Goal: Information Seeking & Learning: Learn about a topic

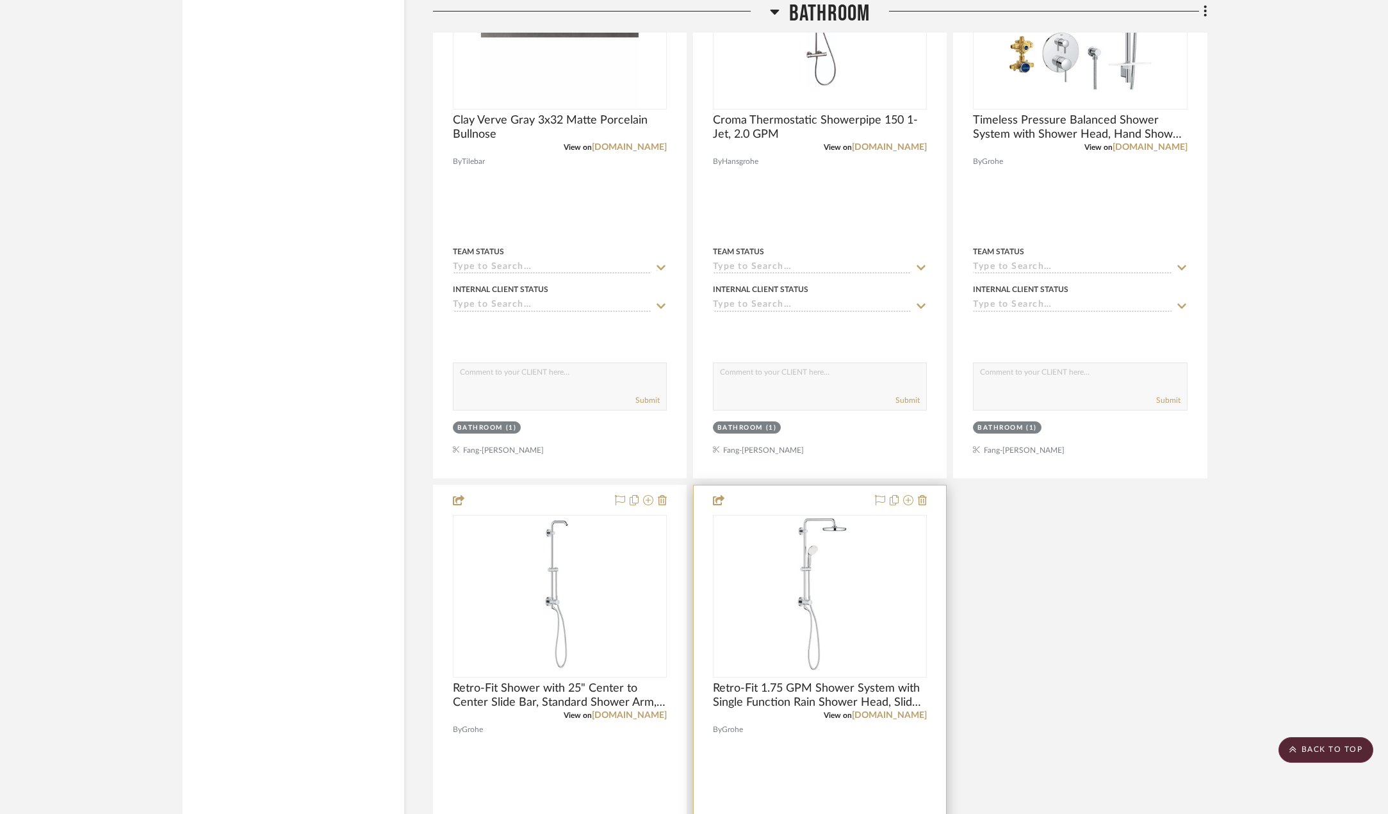
scroll to position [2946, 0]
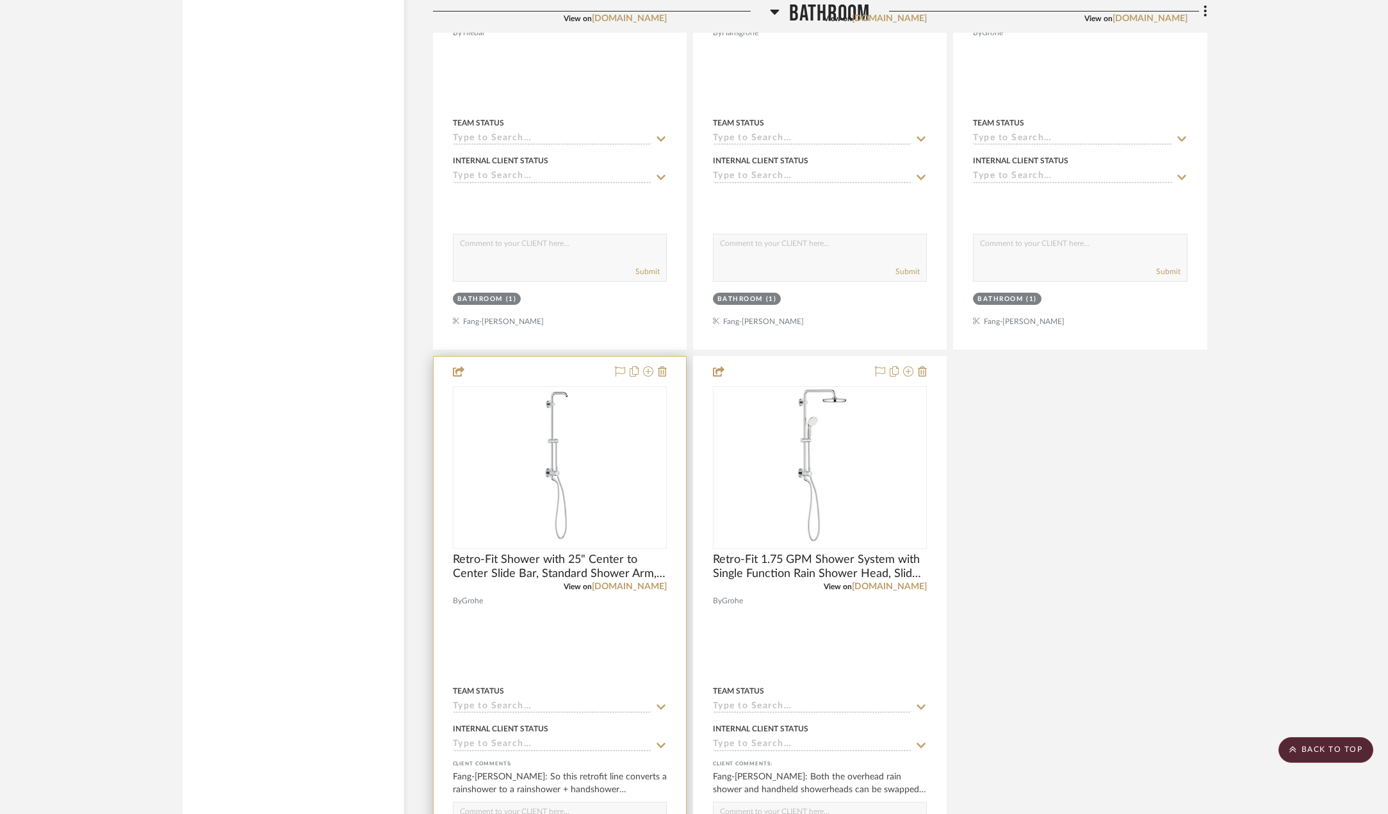
click at [568, 444] on img "0" at bounding box center [559, 467] width 63 height 160
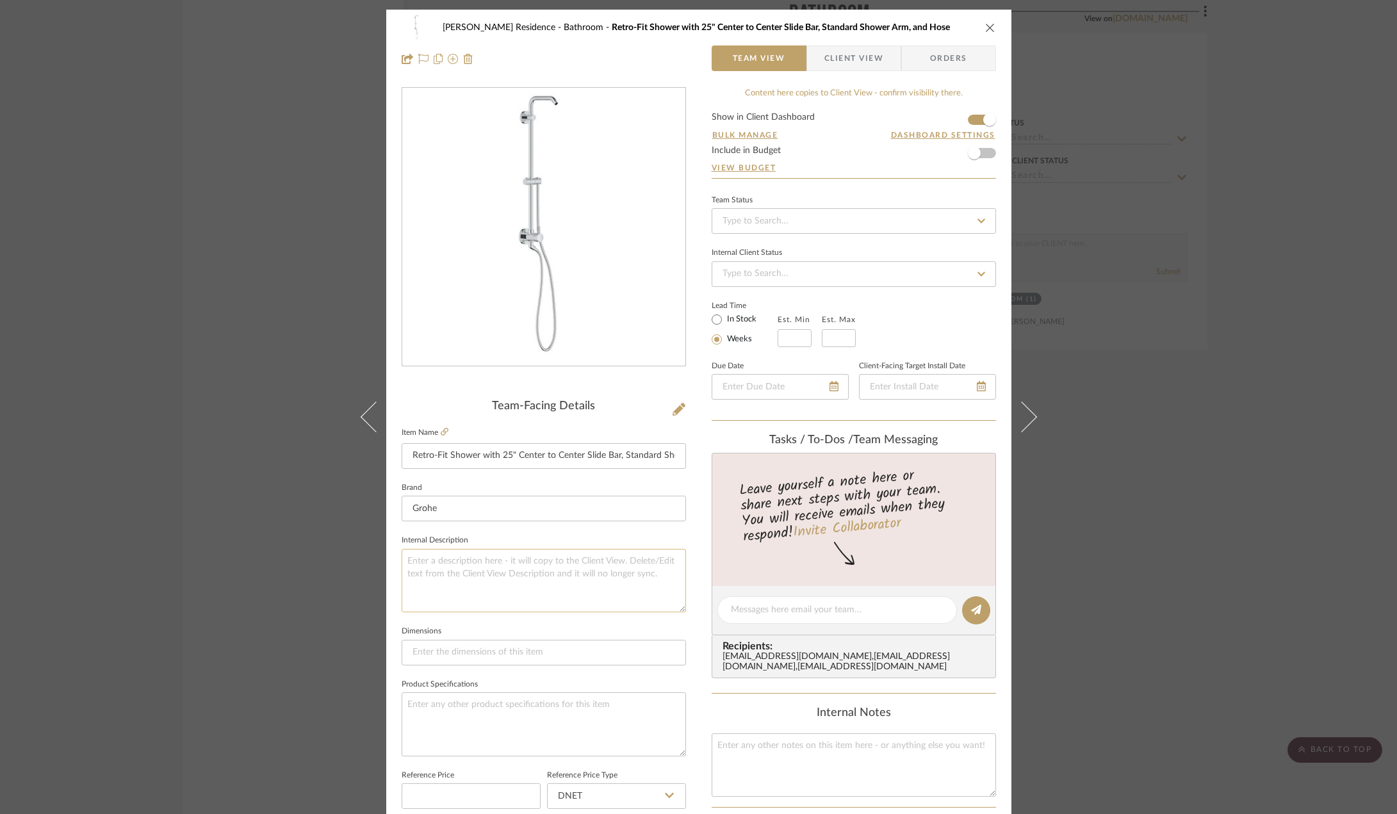
scroll to position [128, 0]
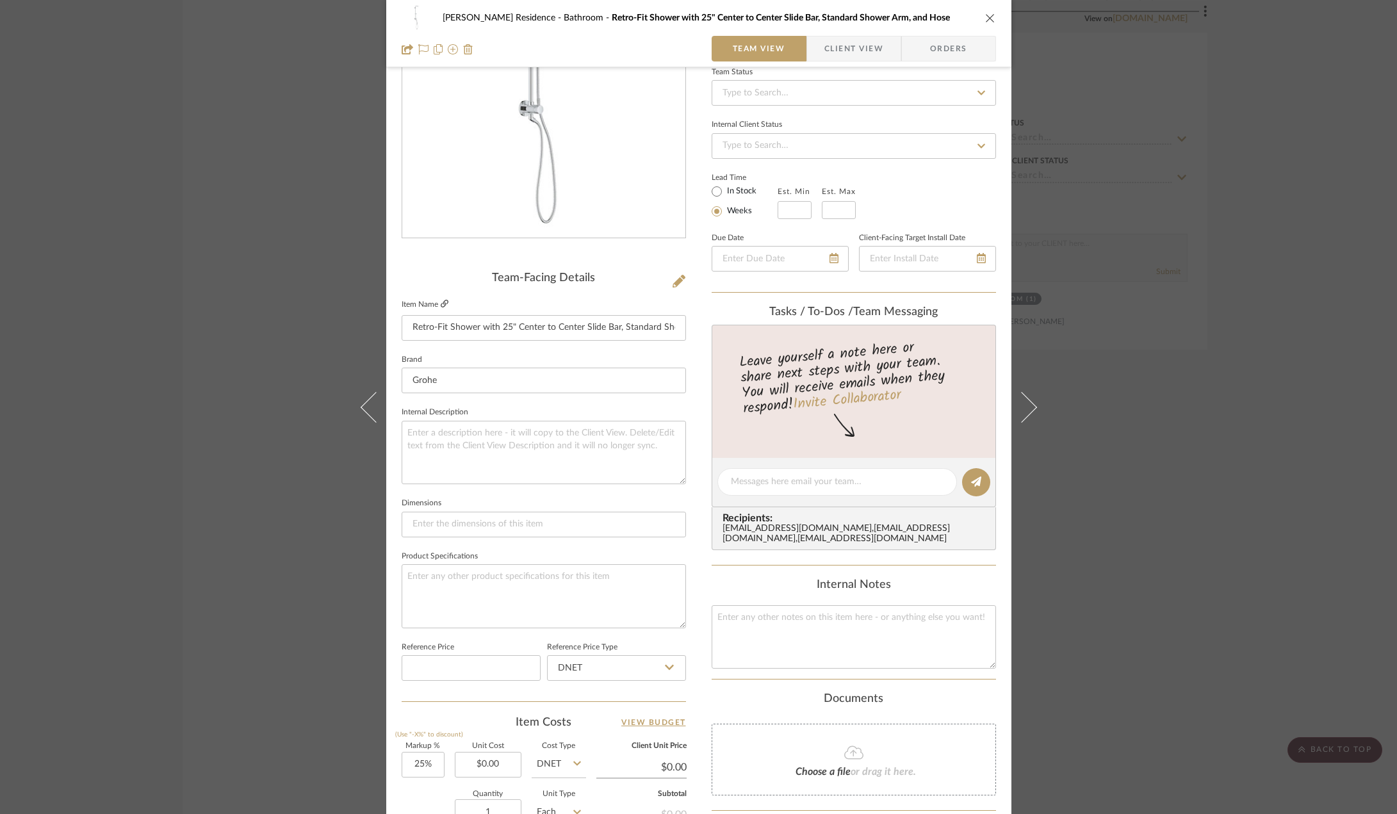
click at [441, 307] on icon at bounding box center [445, 304] width 8 height 8
drag, startPoint x: 331, startPoint y: 296, endPoint x: 332, endPoint y: 304, distance: 8.3
click at [330, 296] on div "[PERSON_NAME] Residence Bathroom Retro-Fit Shower with 25" Center to Center Sli…" at bounding box center [698, 407] width 1397 height 814
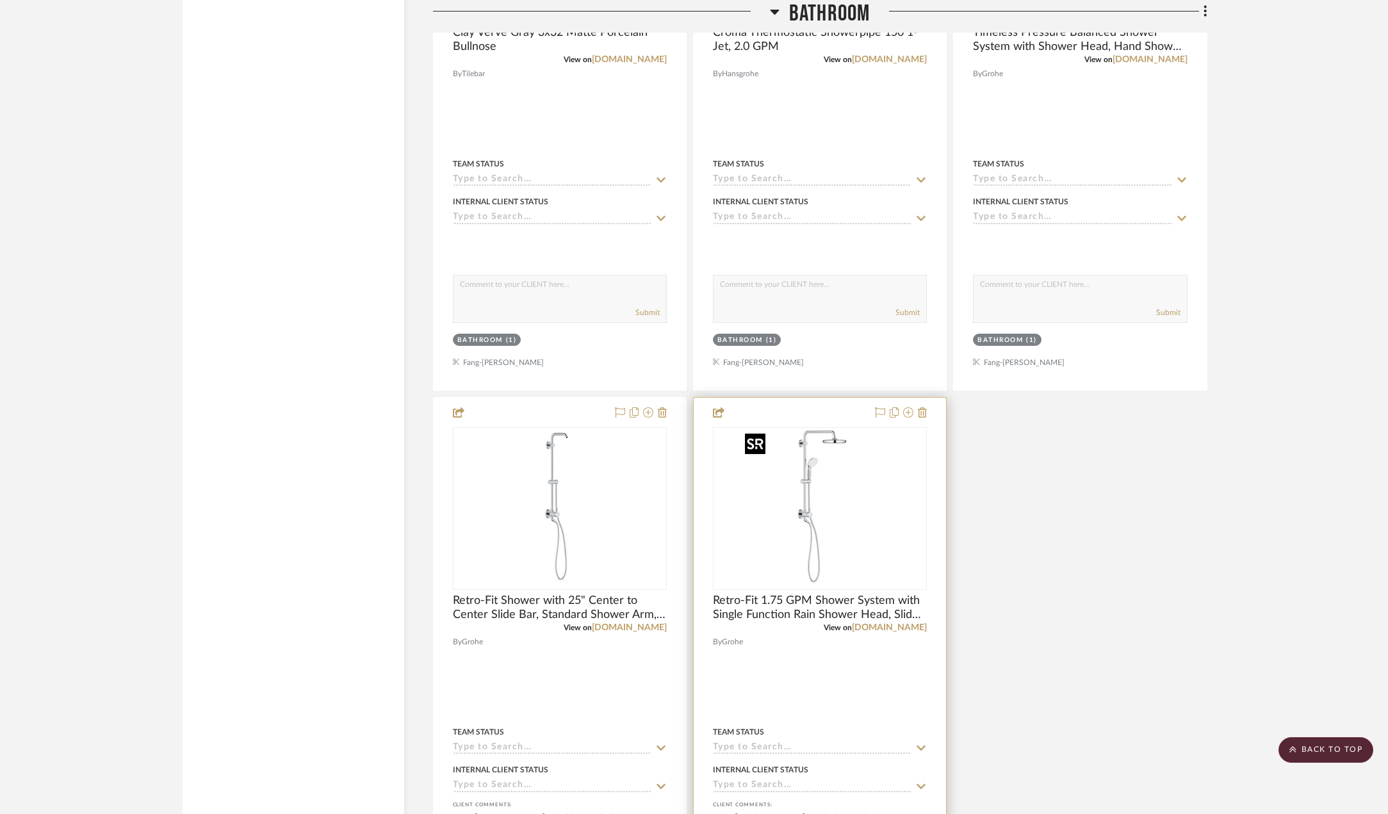
scroll to position [2882, 0]
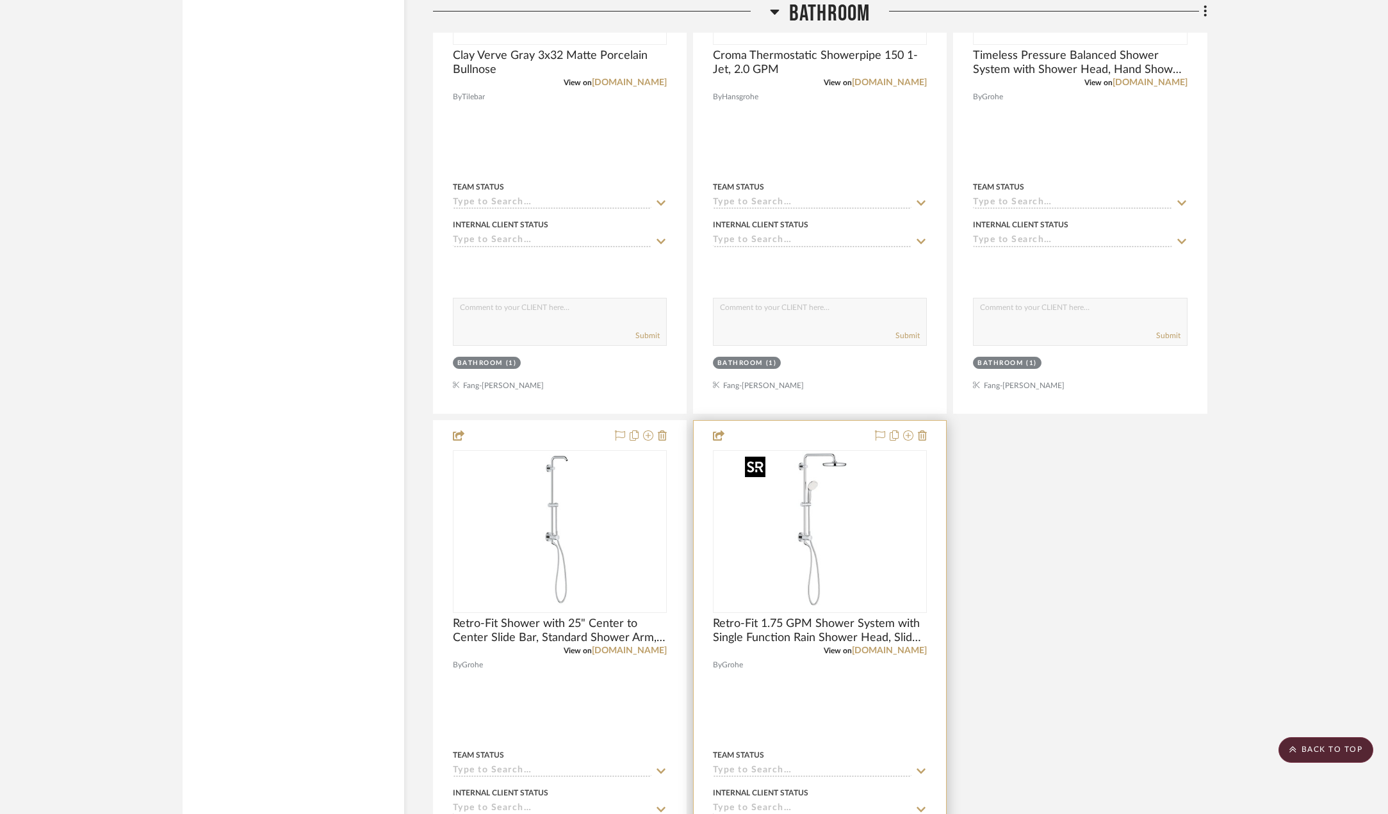
click at [845, 545] on img "0" at bounding box center [820, 531] width 160 height 160
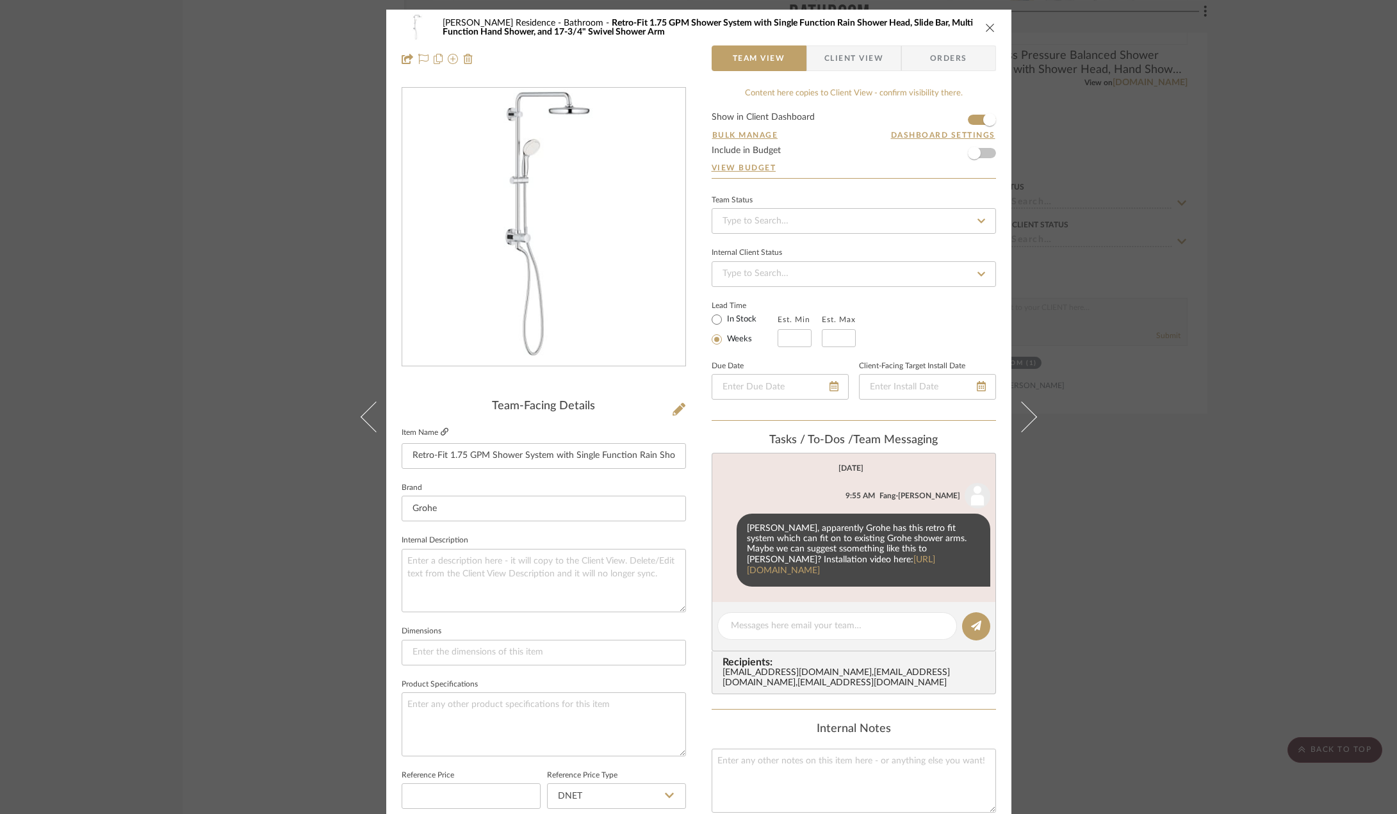
click at [441, 428] on icon at bounding box center [445, 432] width 8 height 8
click at [191, 309] on div "[PERSON_NAME] Residence Bathroom Retro-Fit 1.75 GPM Shower System with Single F…" at bounding box center [698, 407] width 1397 height 814
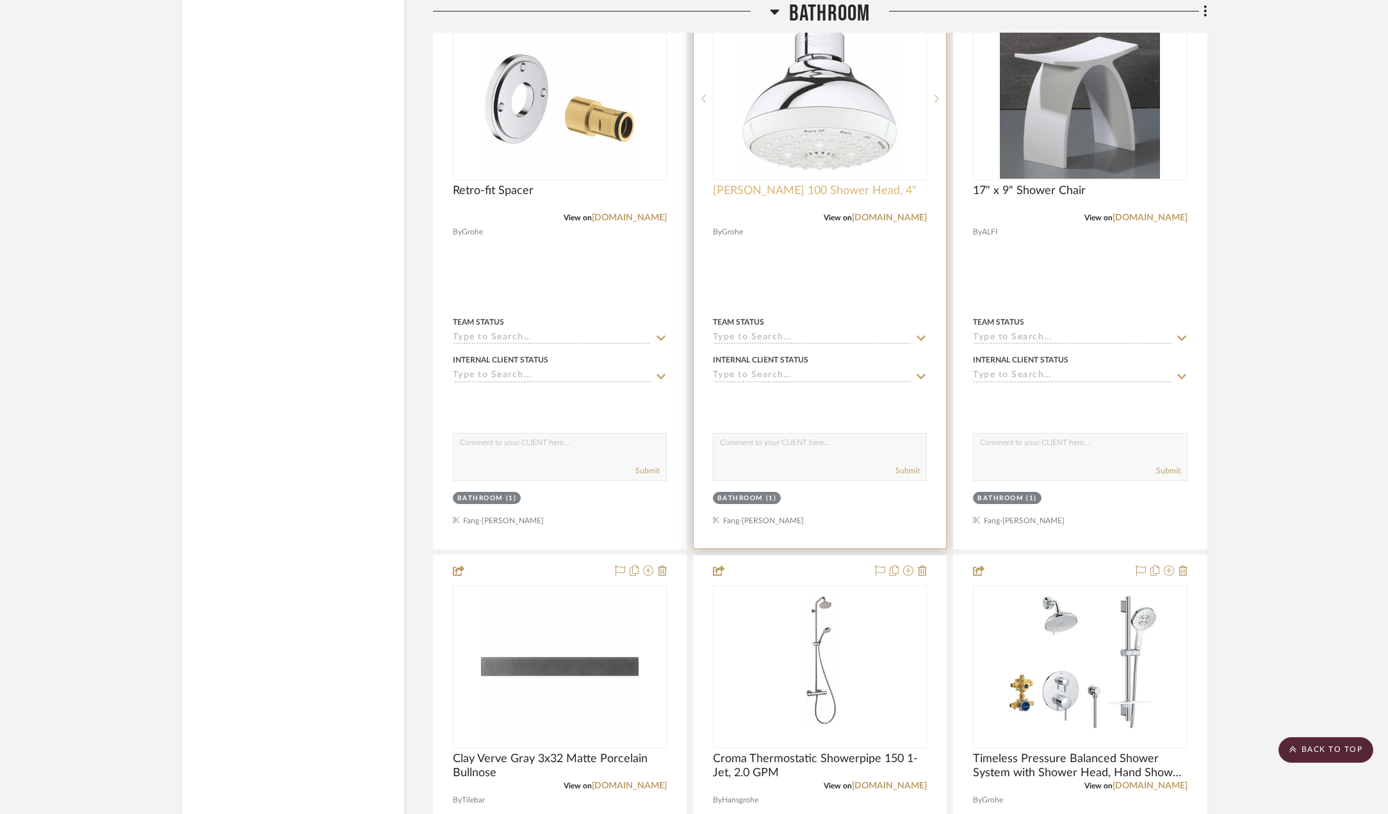
scroll to position [2177, 0]
click at [819, 120] on img "0" at bounding box center [820, 100] width 160 height 160
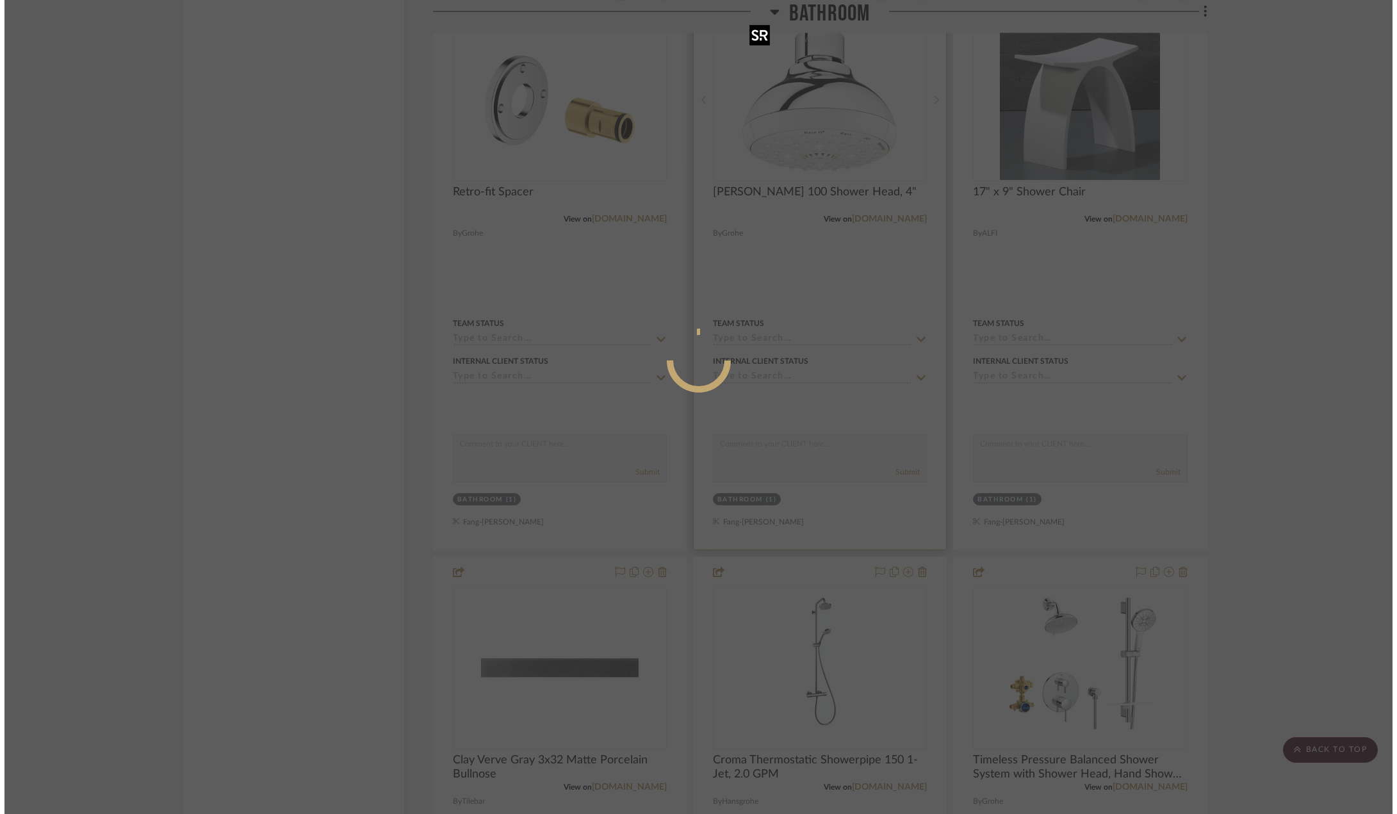
scroll to position [0, 0]
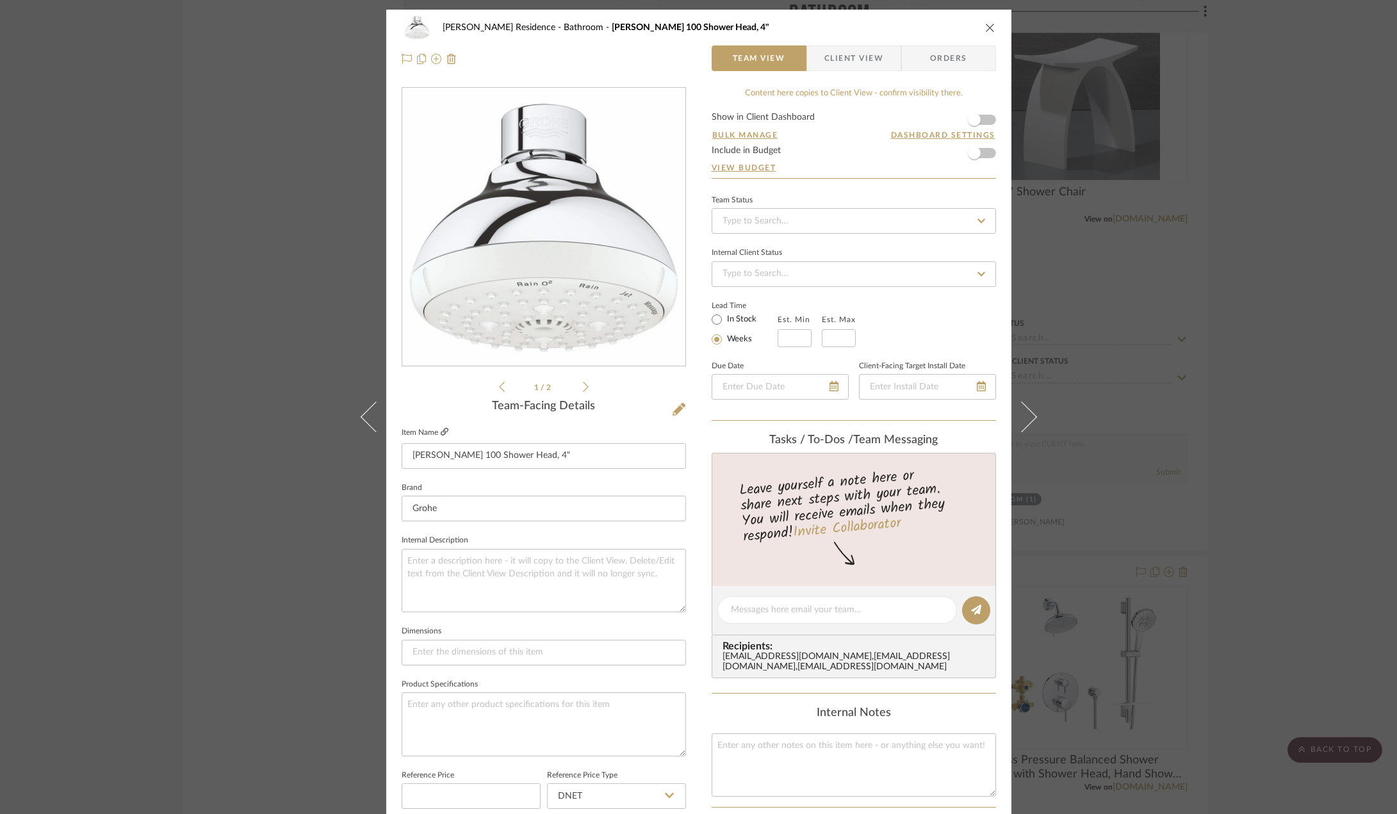
click at [441, 431] on icon at bounding box center [445, 432] width 8 height 8
click at [229, 308] on div "[PERSON_NAME] Residence Bathroom [PERSON_NAME] 100 Shower Head, 4" Team View Cl…" at bounding box center [698, 407] width 1397 height 814
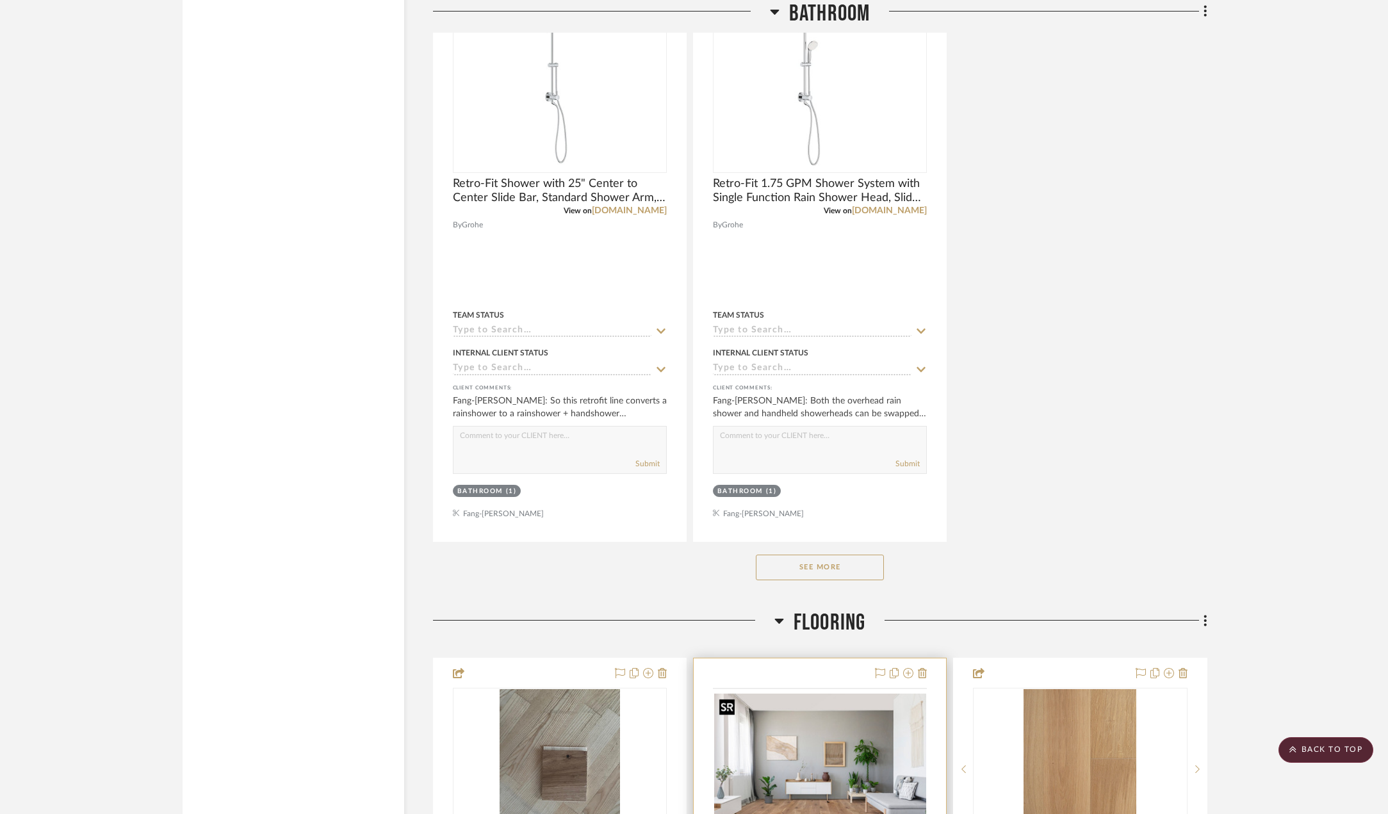
scroll to position [3458, 0]
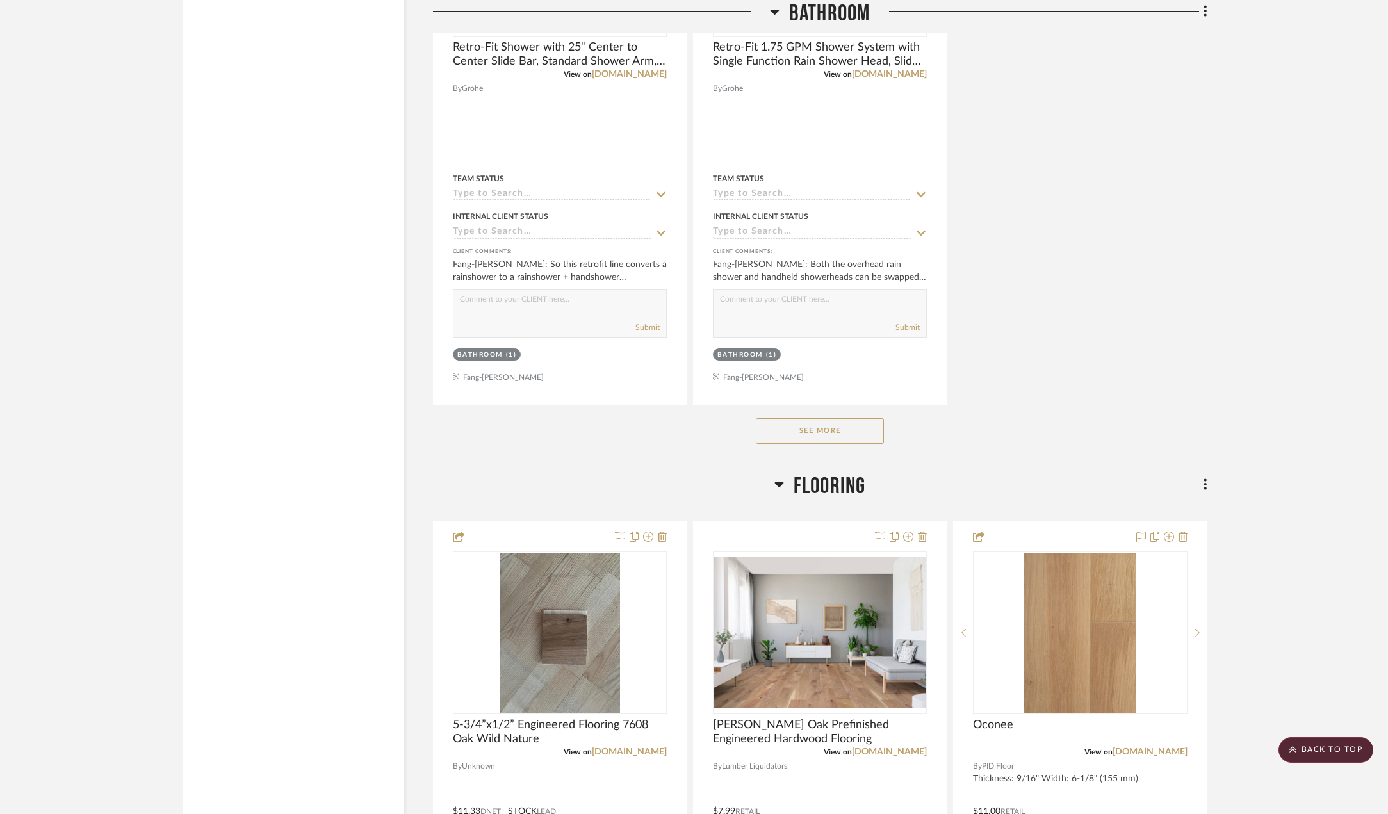
click at [847, 441] on button "See More" at bounding box center [820, 431] width 128 height 26
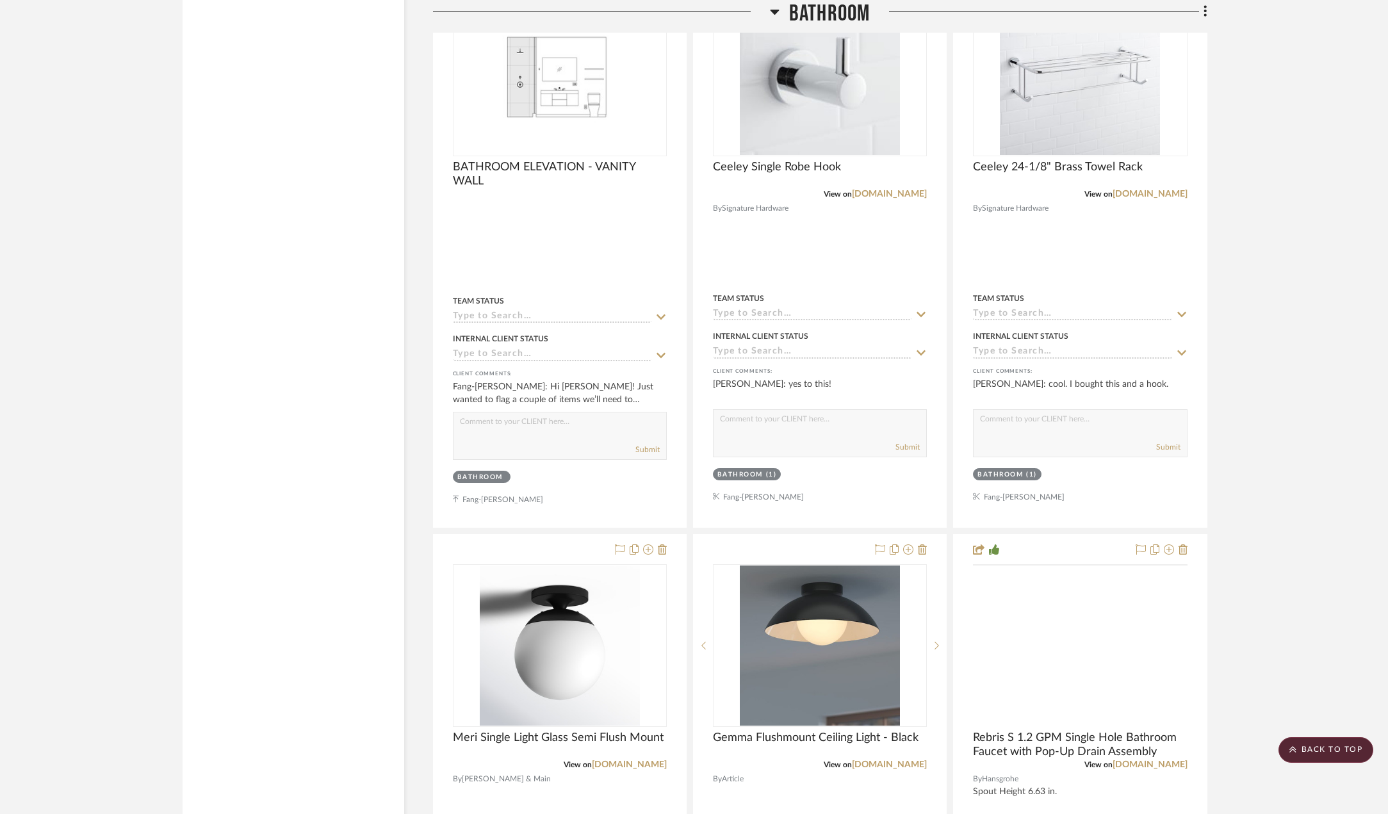
scroll to position [4227, 0]
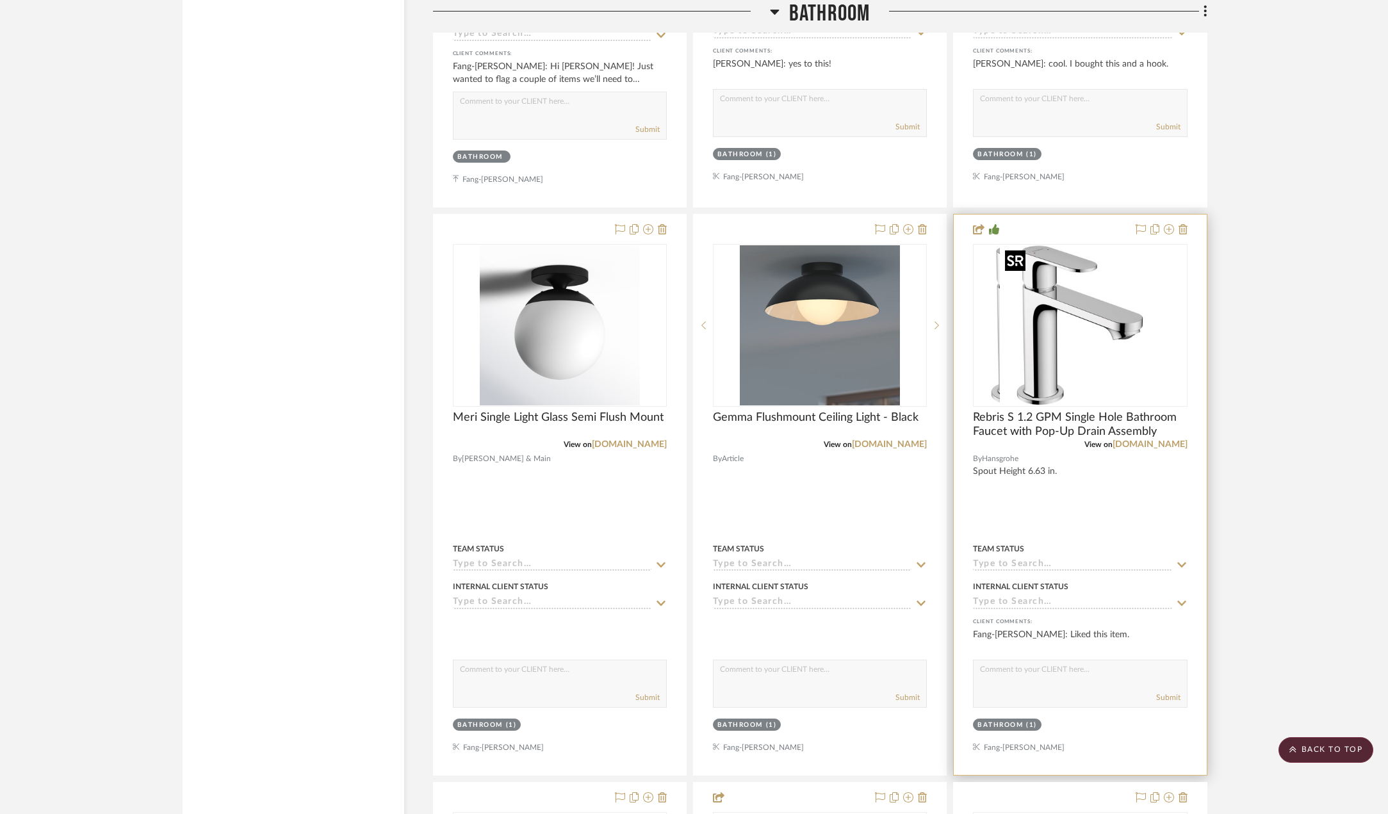
click at [1080, 278] on div at bounding box center [1080, 325] width 214 height 163
click at [1093, 320] on img "0" at bounding box center [1080, 325] width 160 height 160
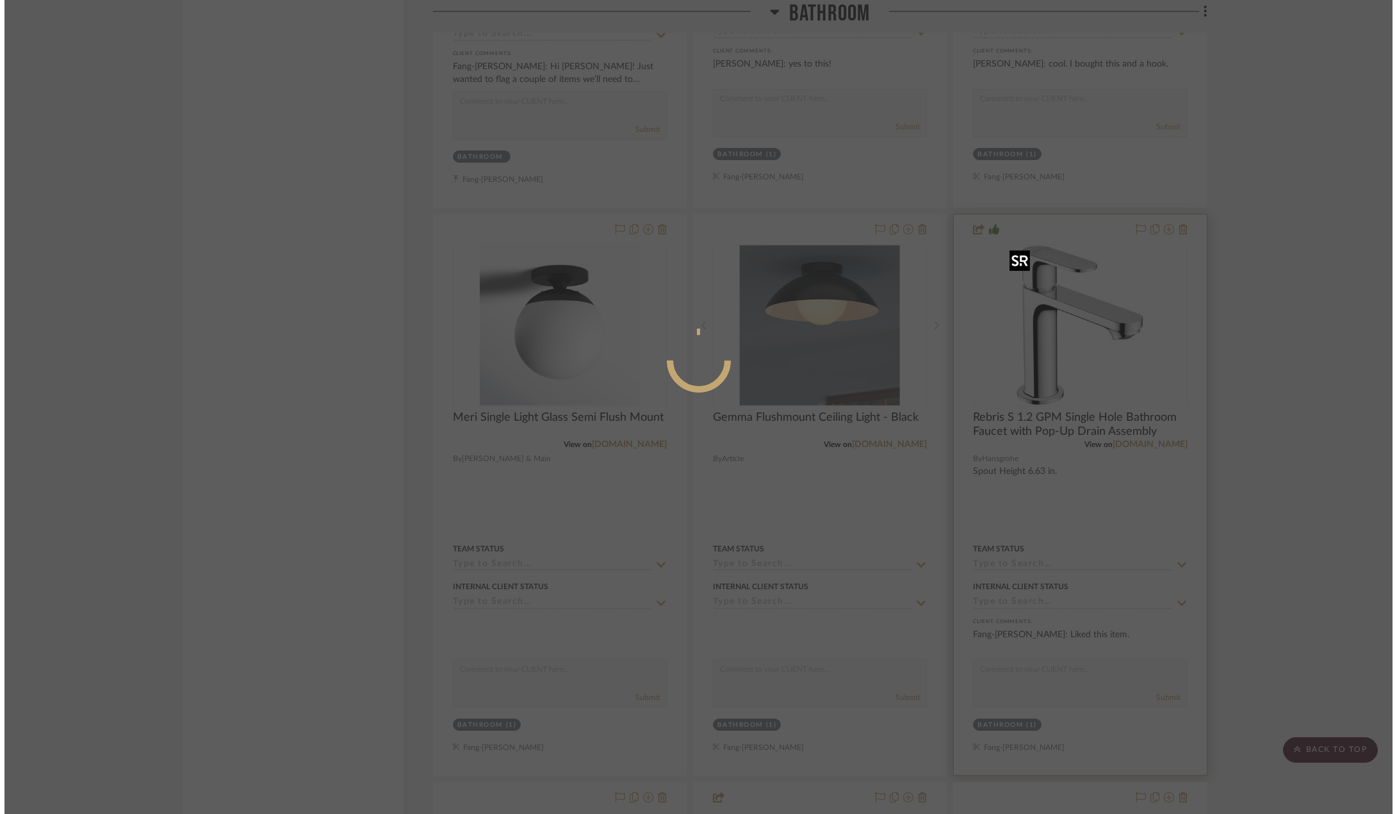
scroll to position [0, 0]
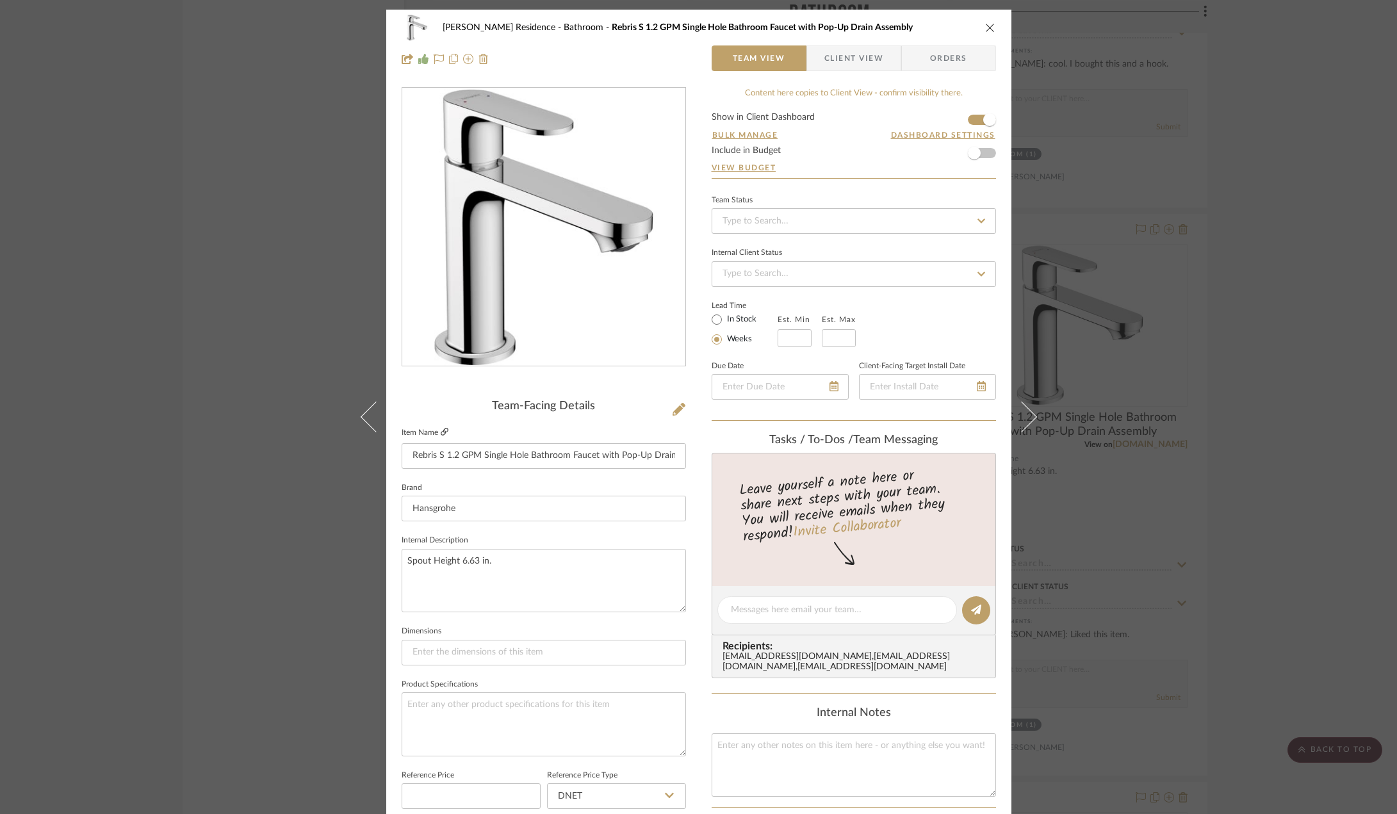
click at [441, 435] on icon at bounding box center [445, 432] width 8 height 8
click at [441, 434] on icon at bounding box center [445, 432] width 8 height 8
click at [290, 309] on div "[PERSON_NAME] Residence Bathroom Rebris S 1.2 GPM Single Hole Bathroom Faucet w…" at bounding box center [698, 407] width 1397 height 814
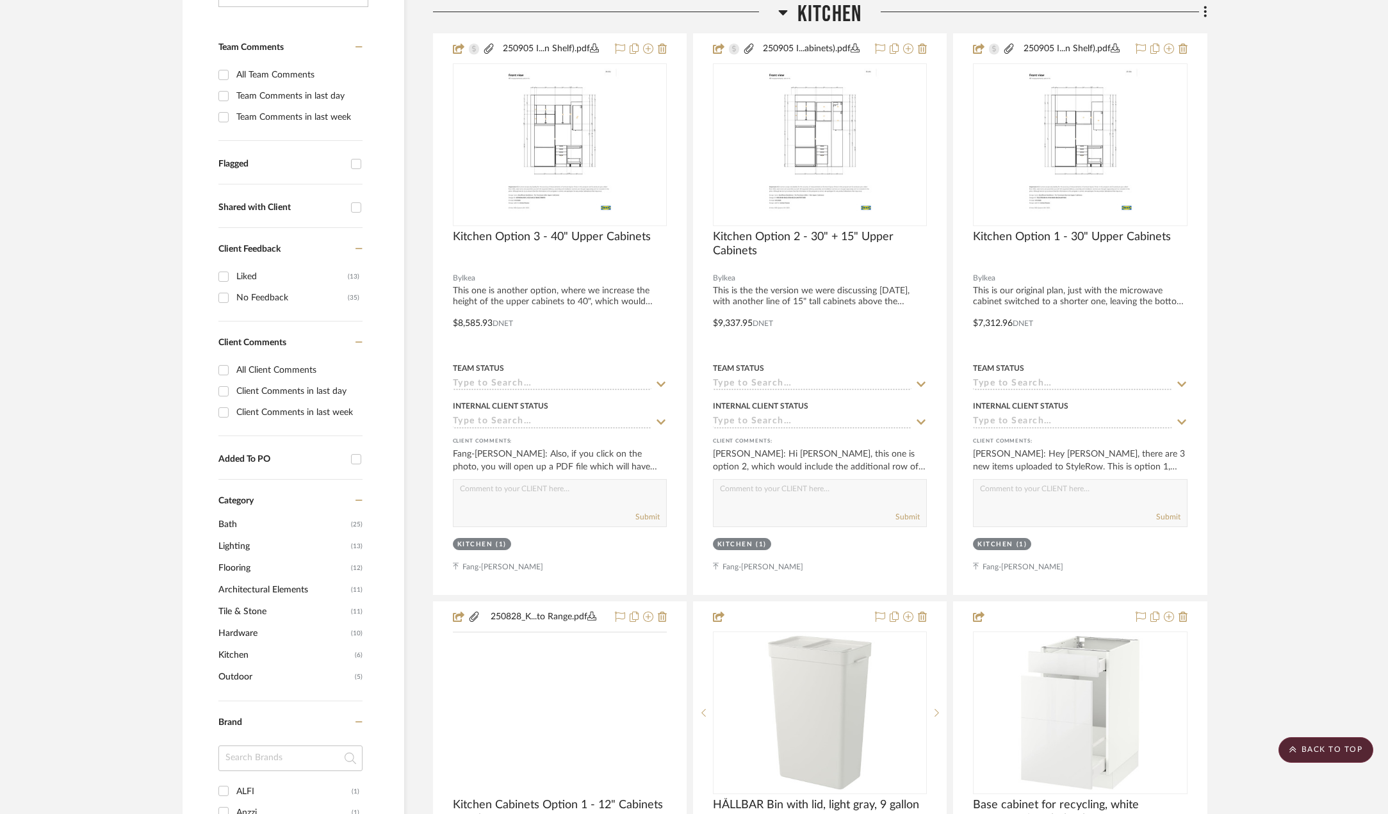
scroll to position [192, 0]
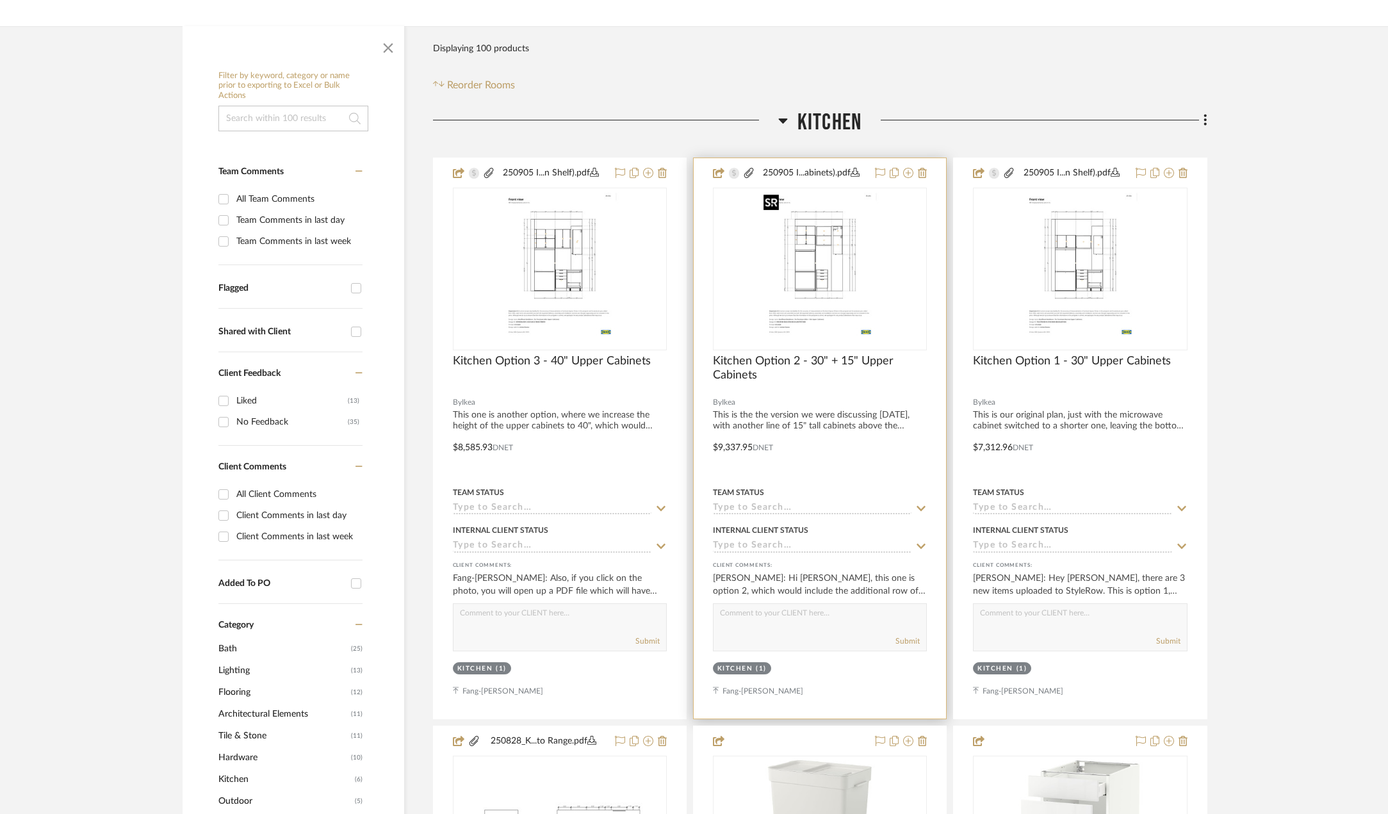
click at [822, 259] on img "0" at bounding box center [820, 269] width 124 height 160
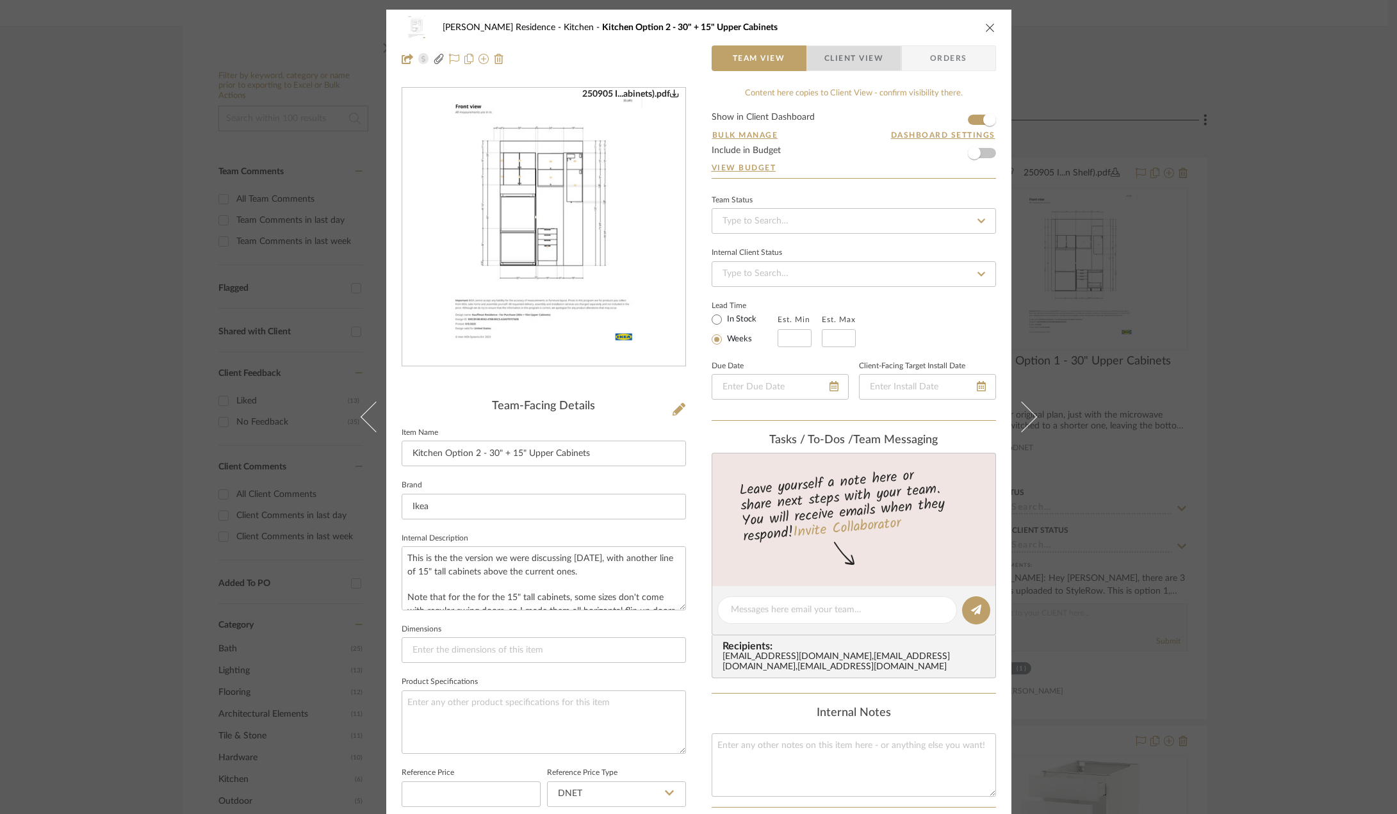
click at [847, 50] on span "Client View" at bounding box center [853, 58] width 59 height 26
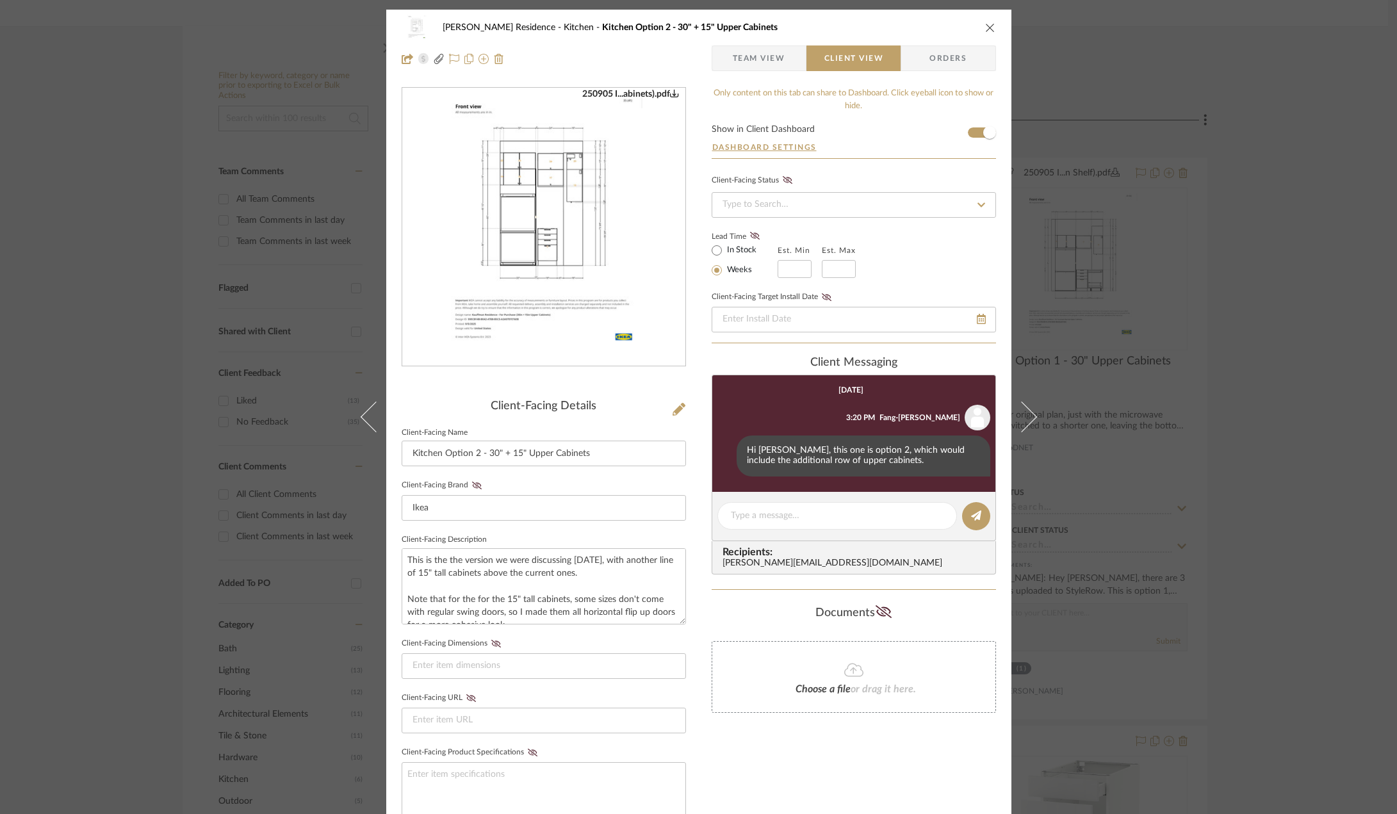
drag, startPoint x: 1244, startPoint y: 437, endPoint x: 1229, endPoint y: 434, distance: 15.0
click at [1244, 437] on div "[PERSON_NAME] Residence Kitchen Kitchen Option 2 - 30" + 15" Upper Cabinets Tea…" at bounding box center [698, 407] width 1397 height 814
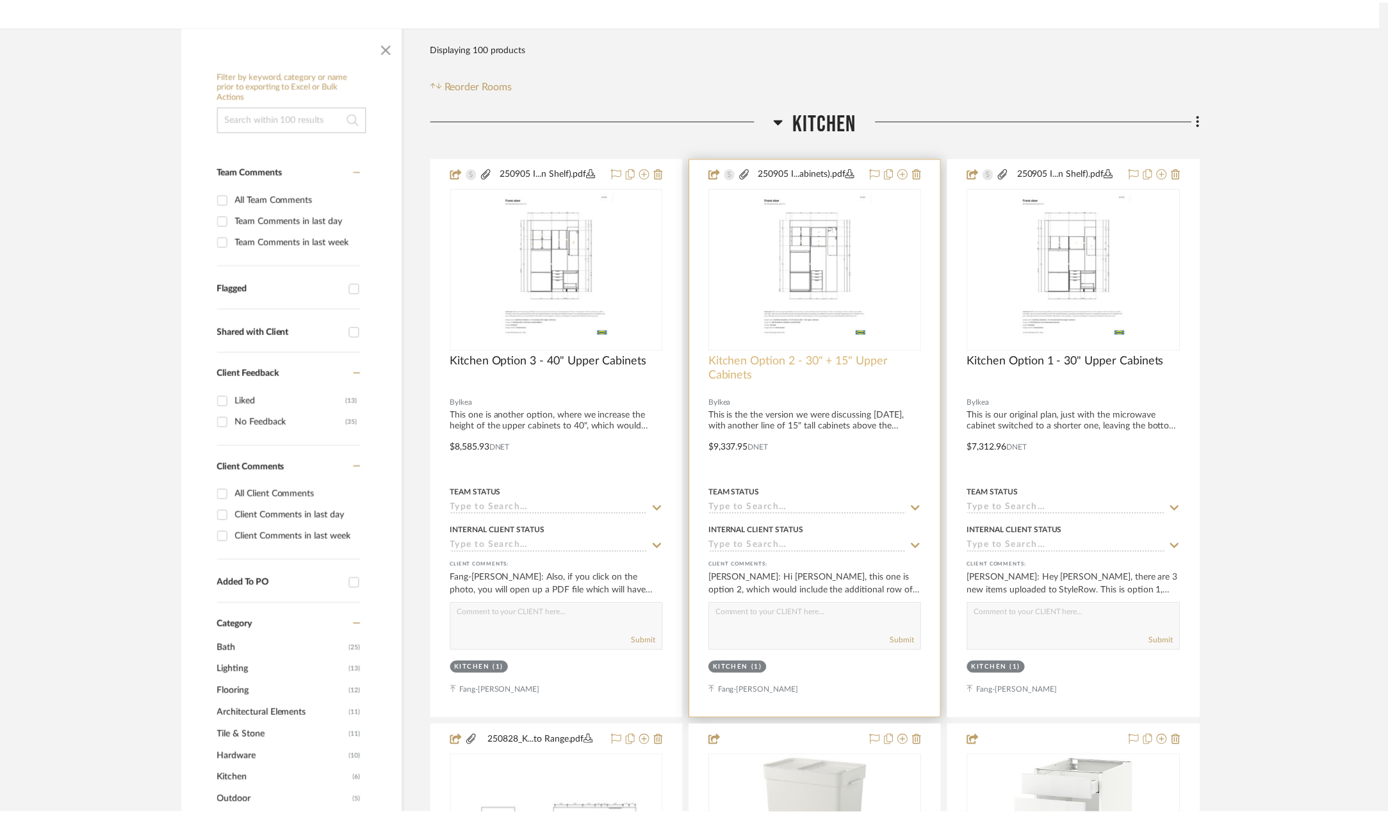
scroll to position [192, 0]
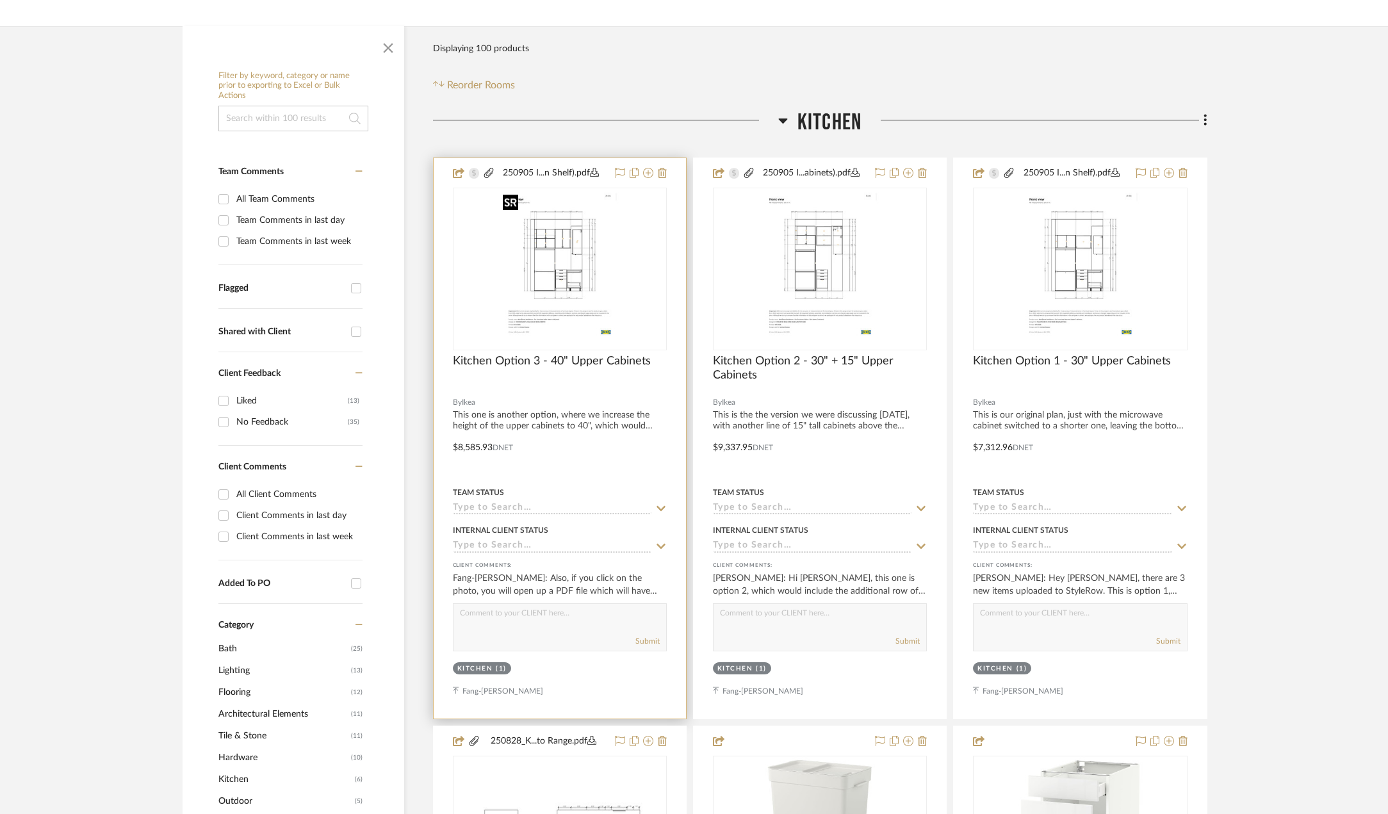
click at [575, 254] on img "0" at bounding box center [560, 269] width 124 height 160
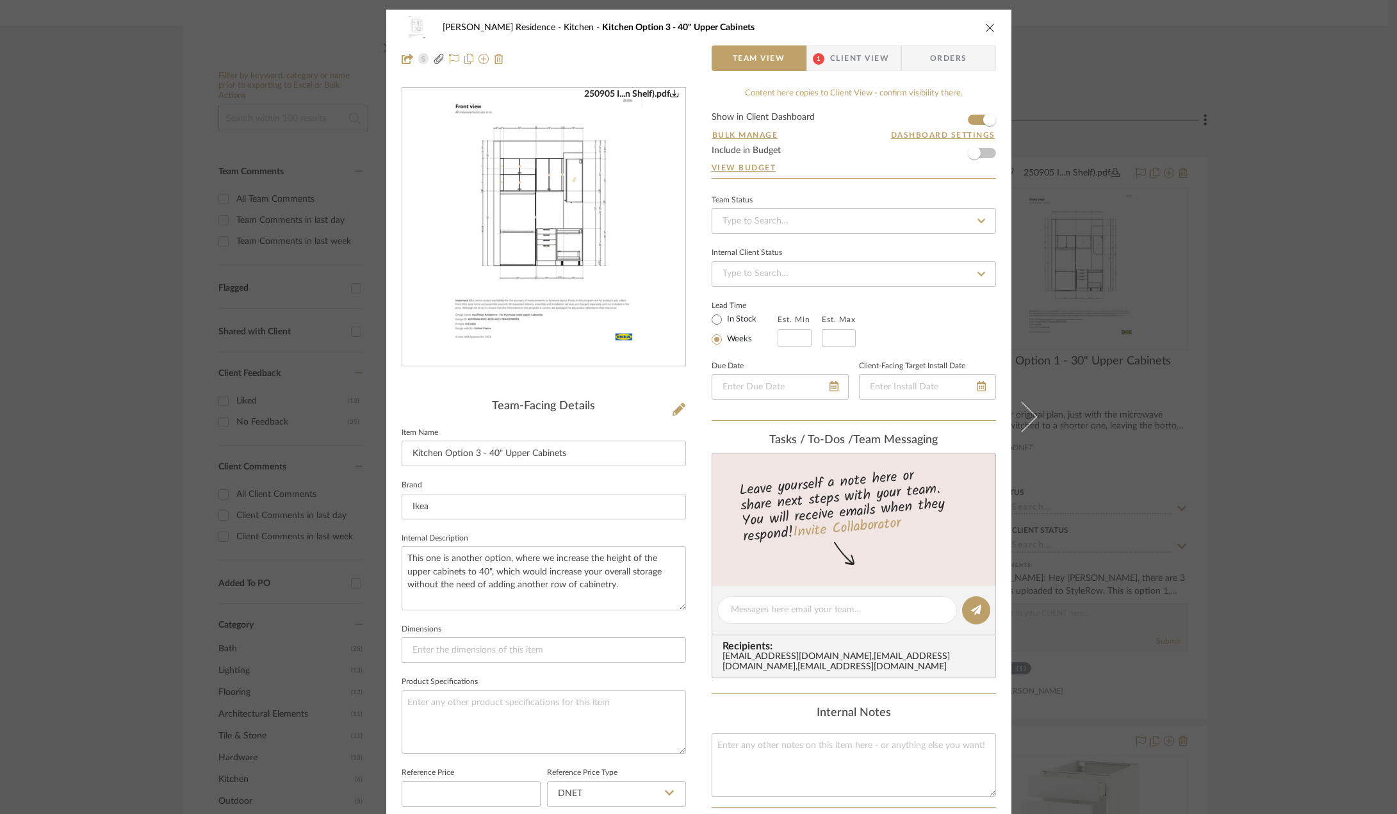
click at [838, 59] on span "Client View" at bounding box center [859, 58] width 59 height 26
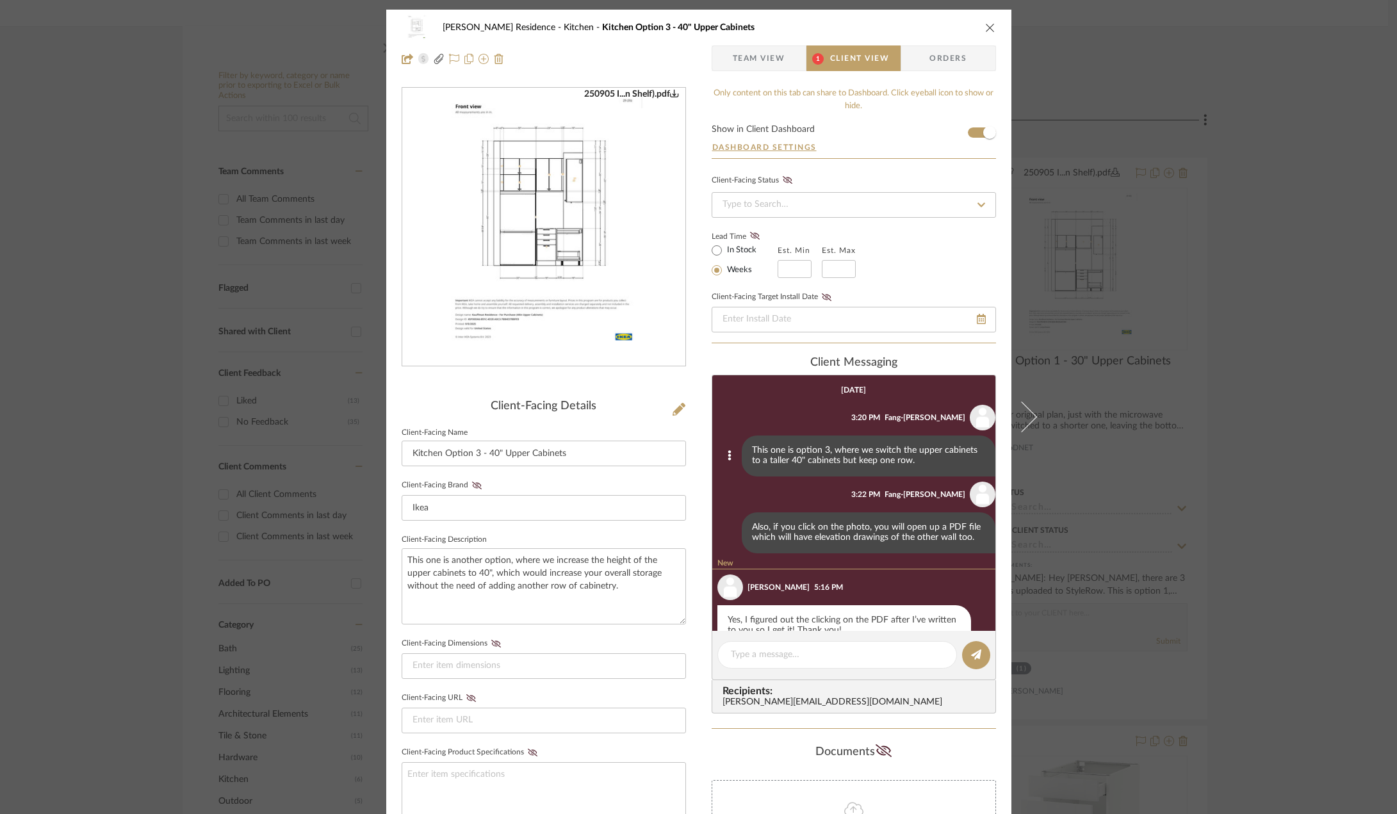
scroll to position [31, 0]
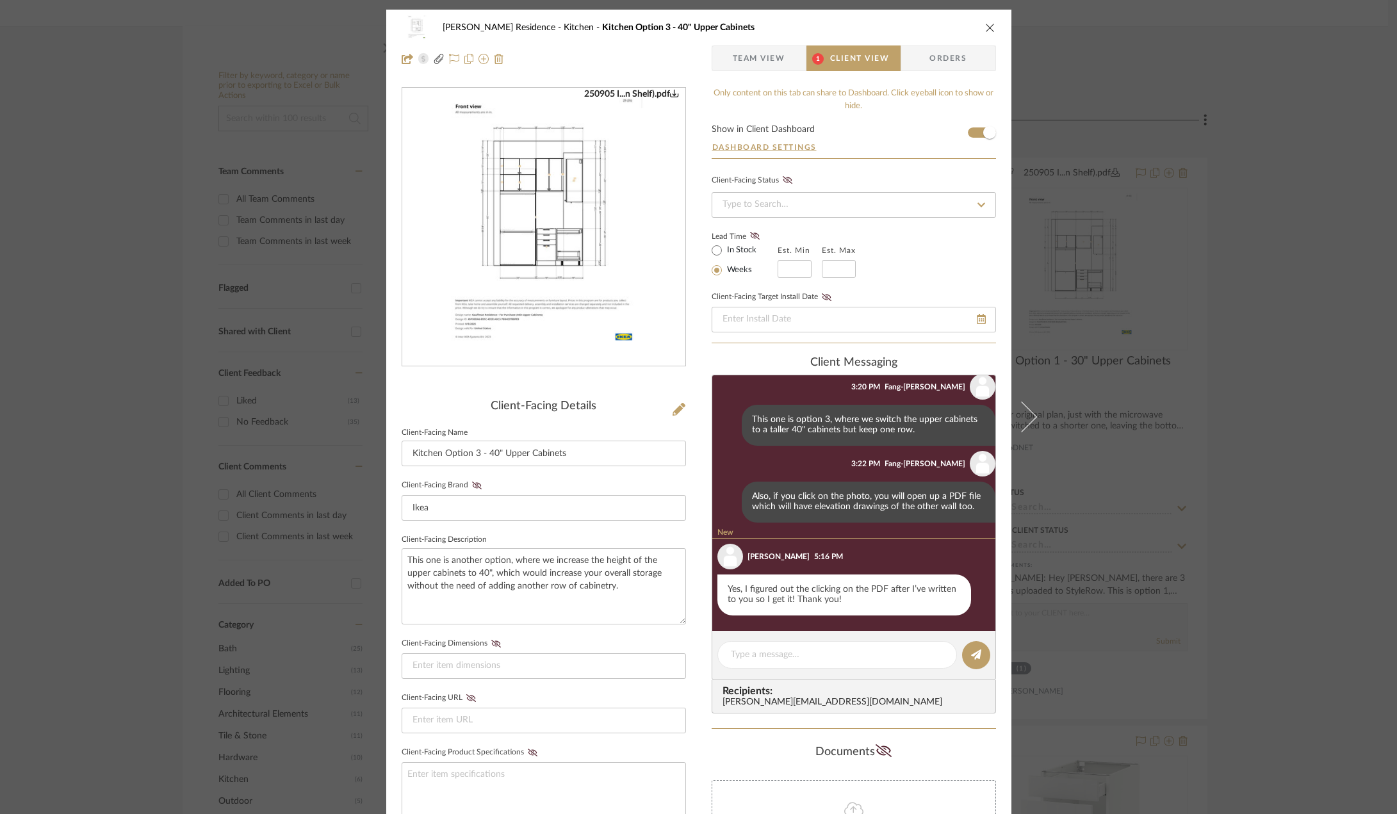
click at [1243, 457] on div "[PERSON_NAME] Residence Kitchen Kitchen Option 3 - 40" Upper Cabinets Team View…" at bounding box center [698, 407] width 1397 height 814
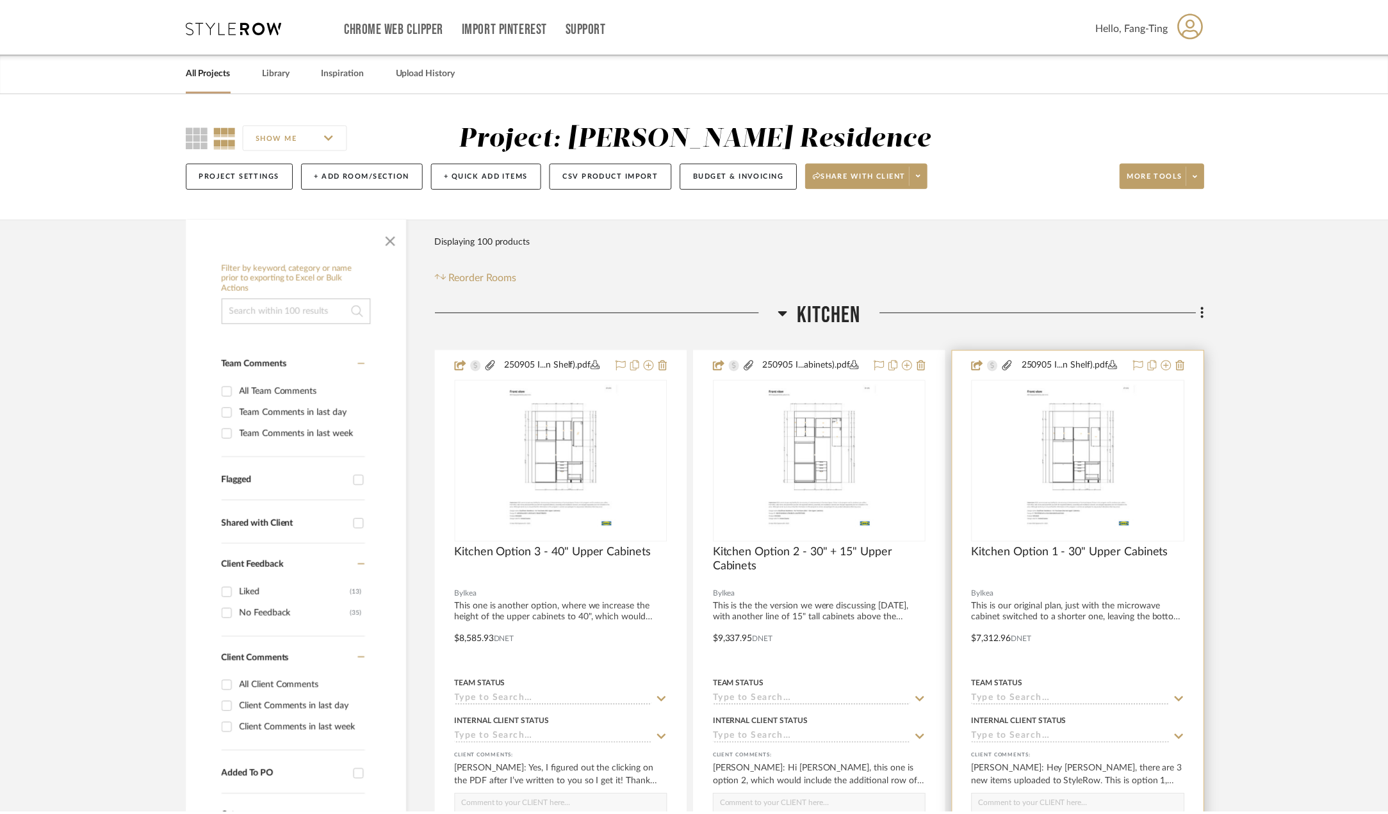
scroll to position [192, 0]
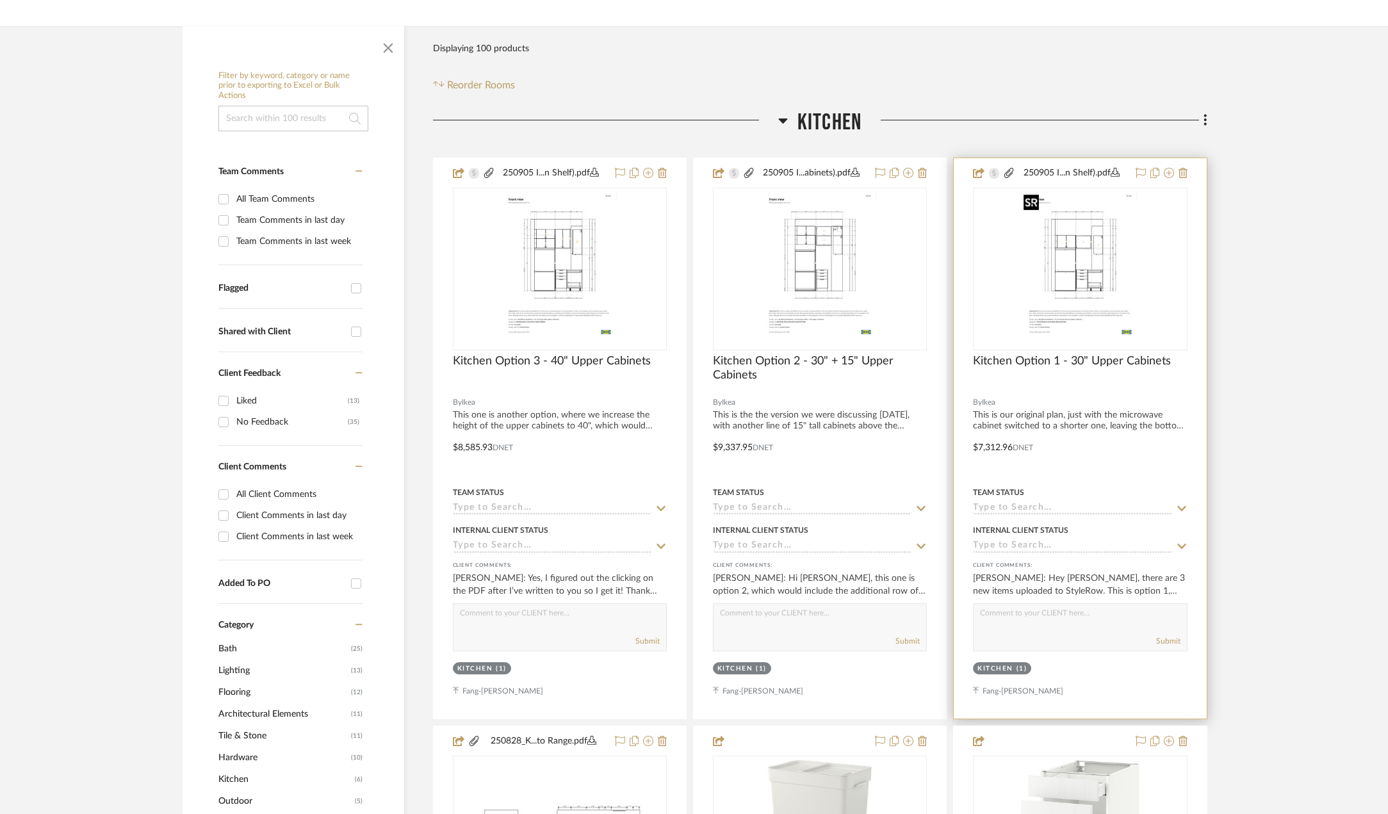
click at [1069, 298] on img "0" at bounding box center [1080, 269] width 124 height 160
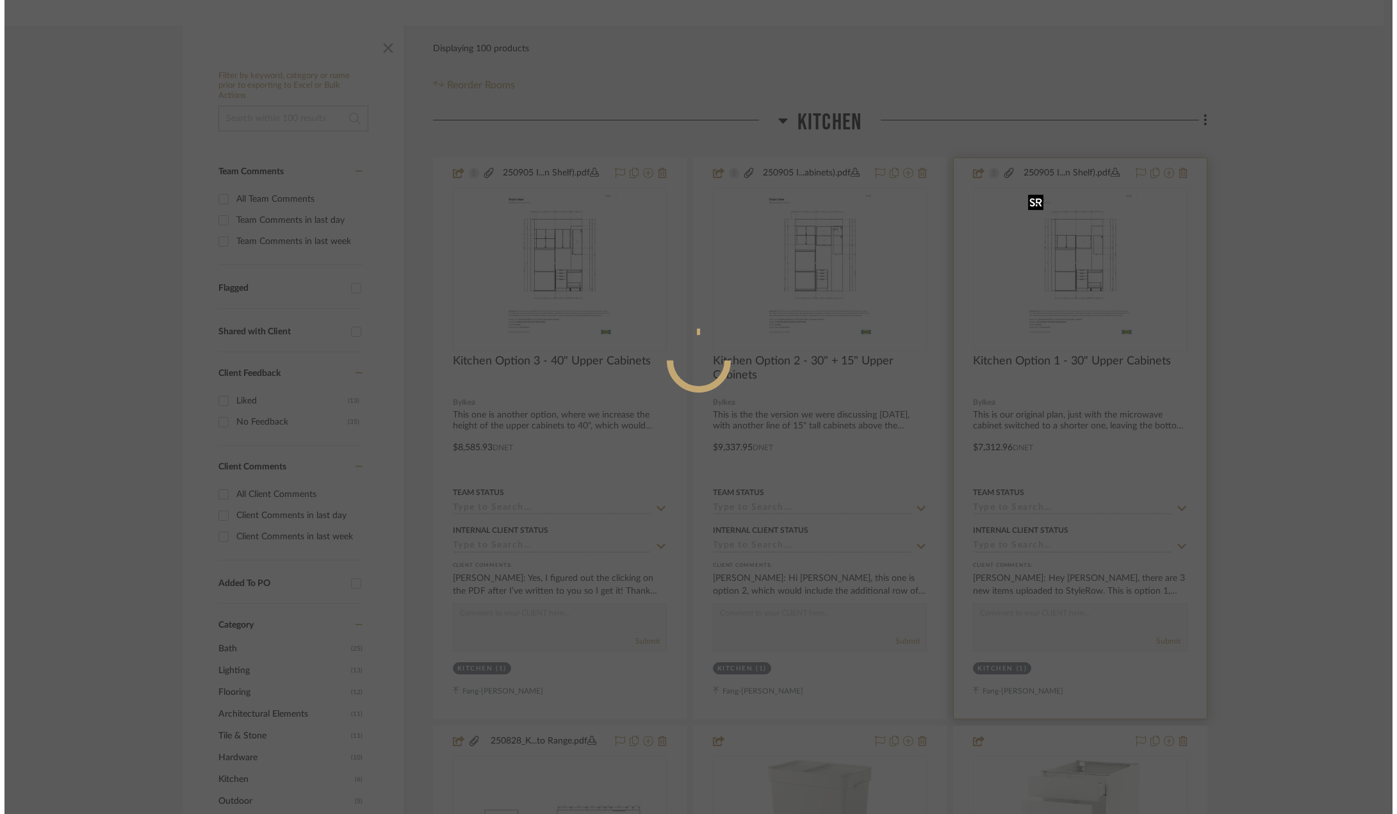
scroll to position [0, 0]
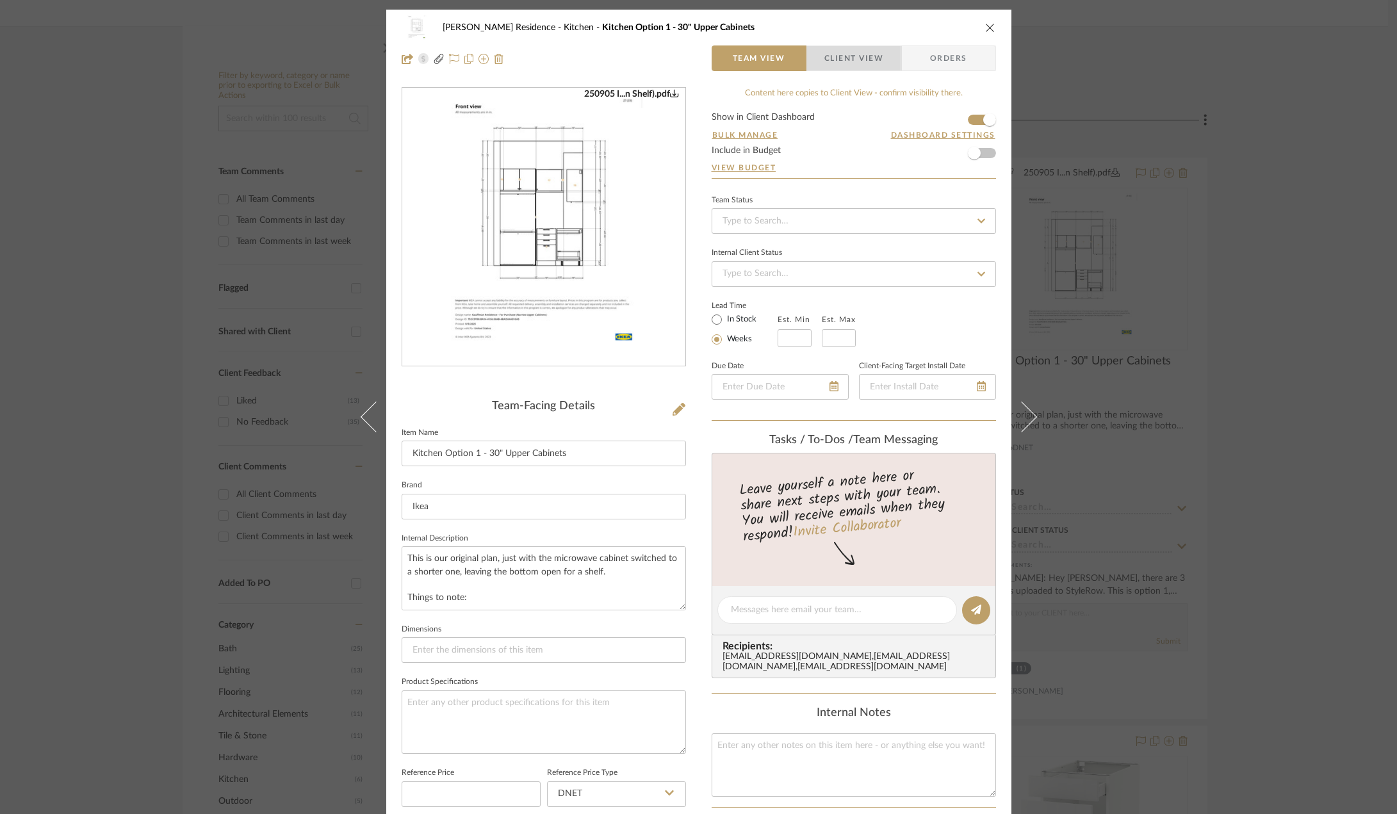
click at [847, 56] on span "Client View" at bounding box center [853, 58] width 59 height 26
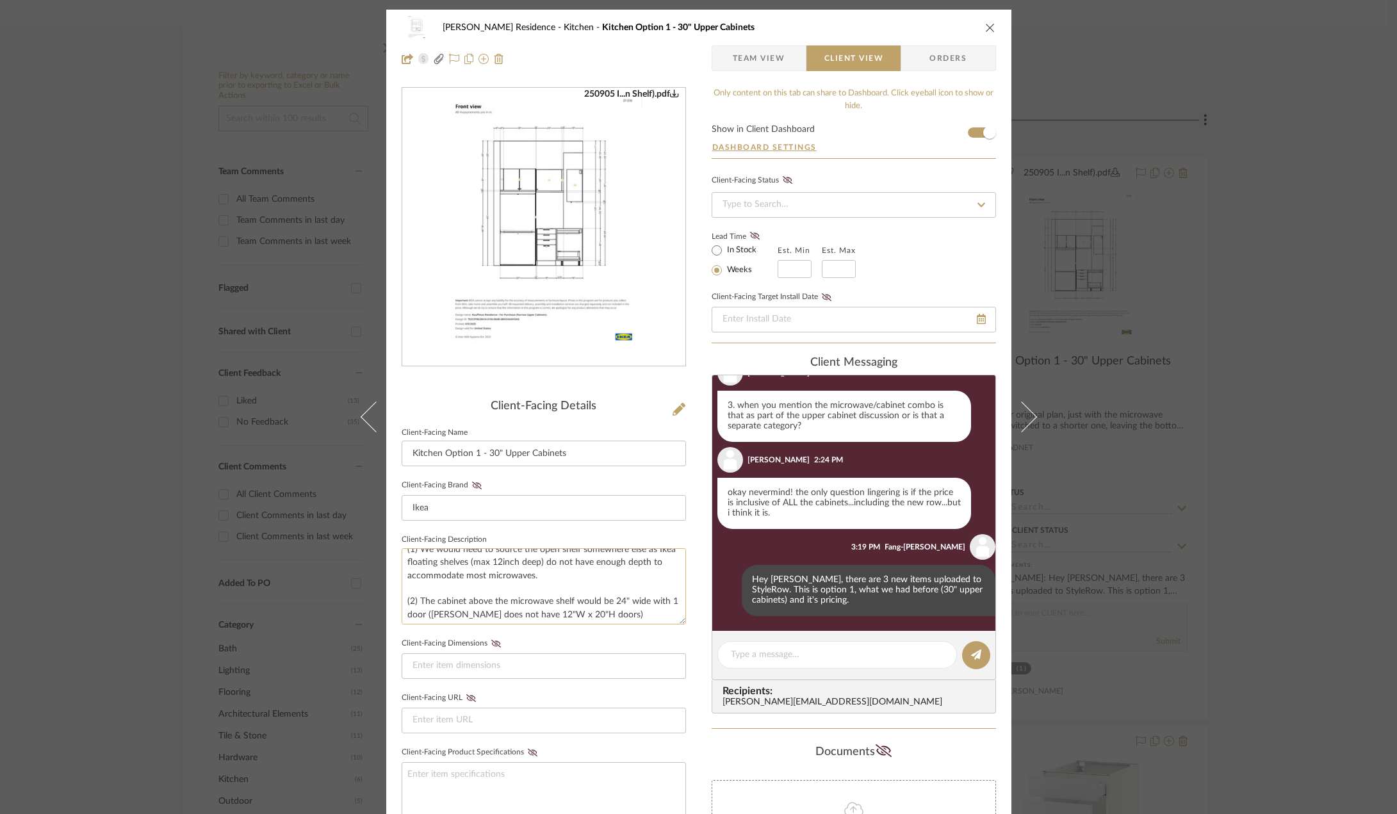
scroll to position [78, 0]
click at [1265, 433] on div "[PERSON_NAME] Residence Kitchen Kitchen Option 1 - 30" Upper Cabinets Team View…" at bounding box center [698, 407] width 1397 height 814
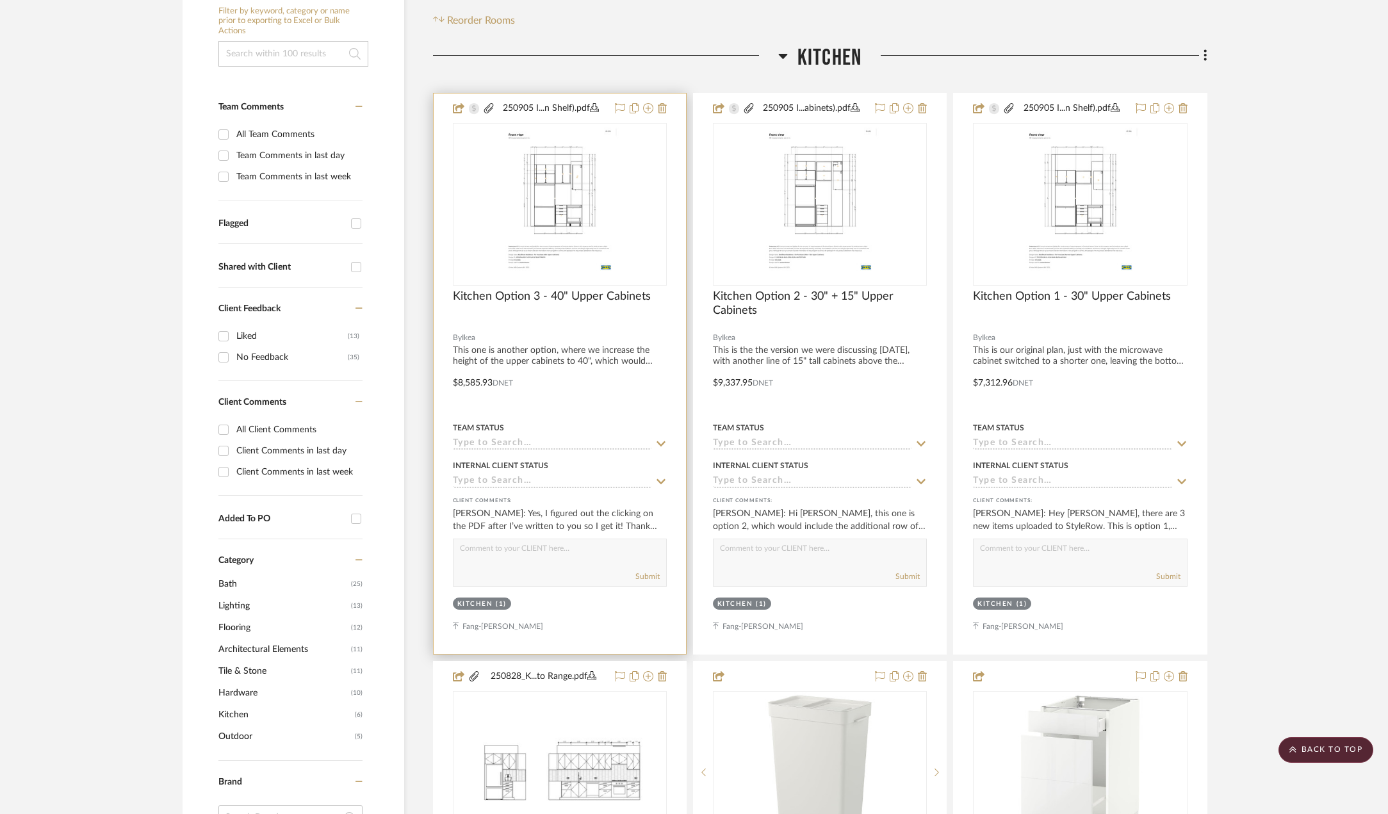
scroll to position [256, 0]
click at [585, 177] on img "0" at bounding box center [560, 205] width 124 height 160
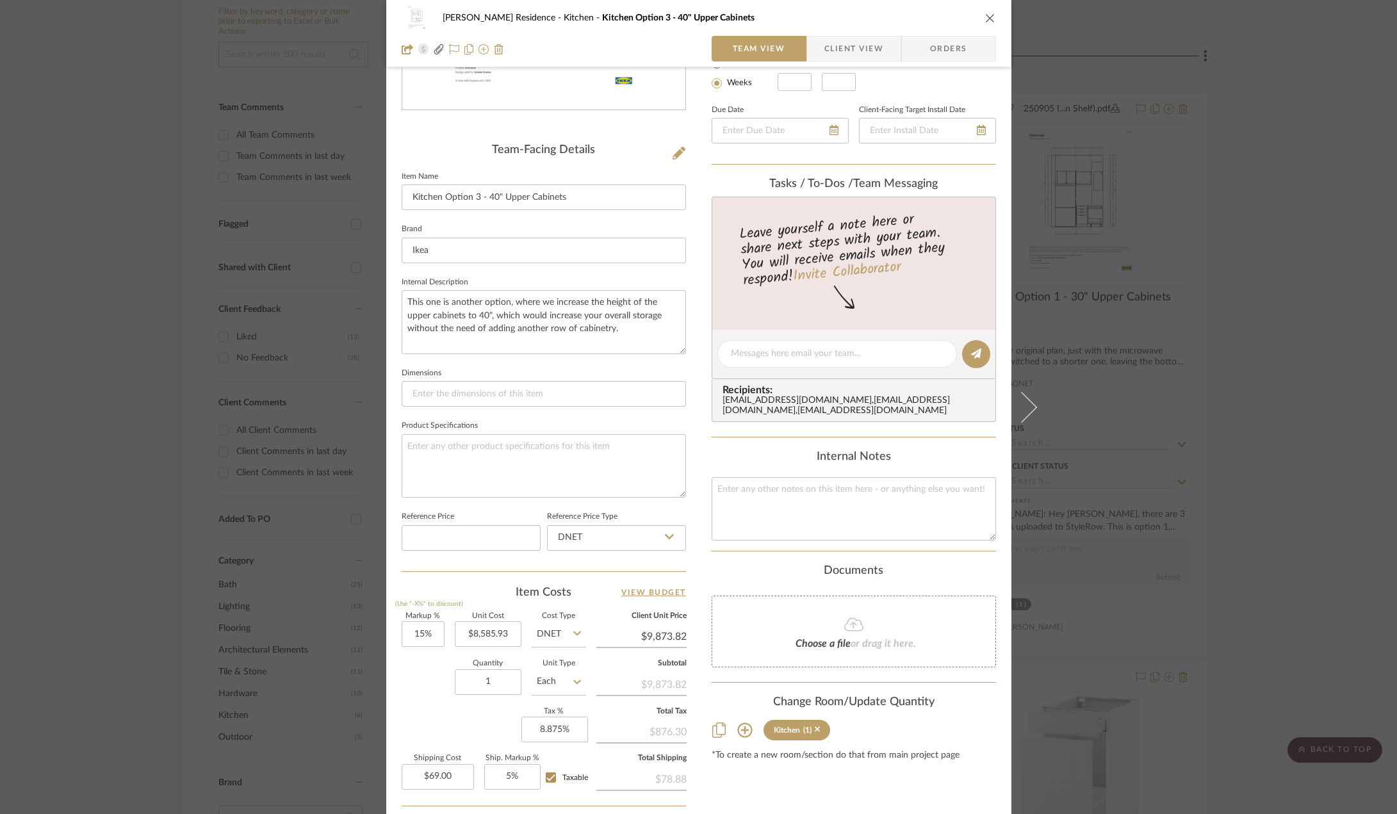
scroll to position [376, 0]
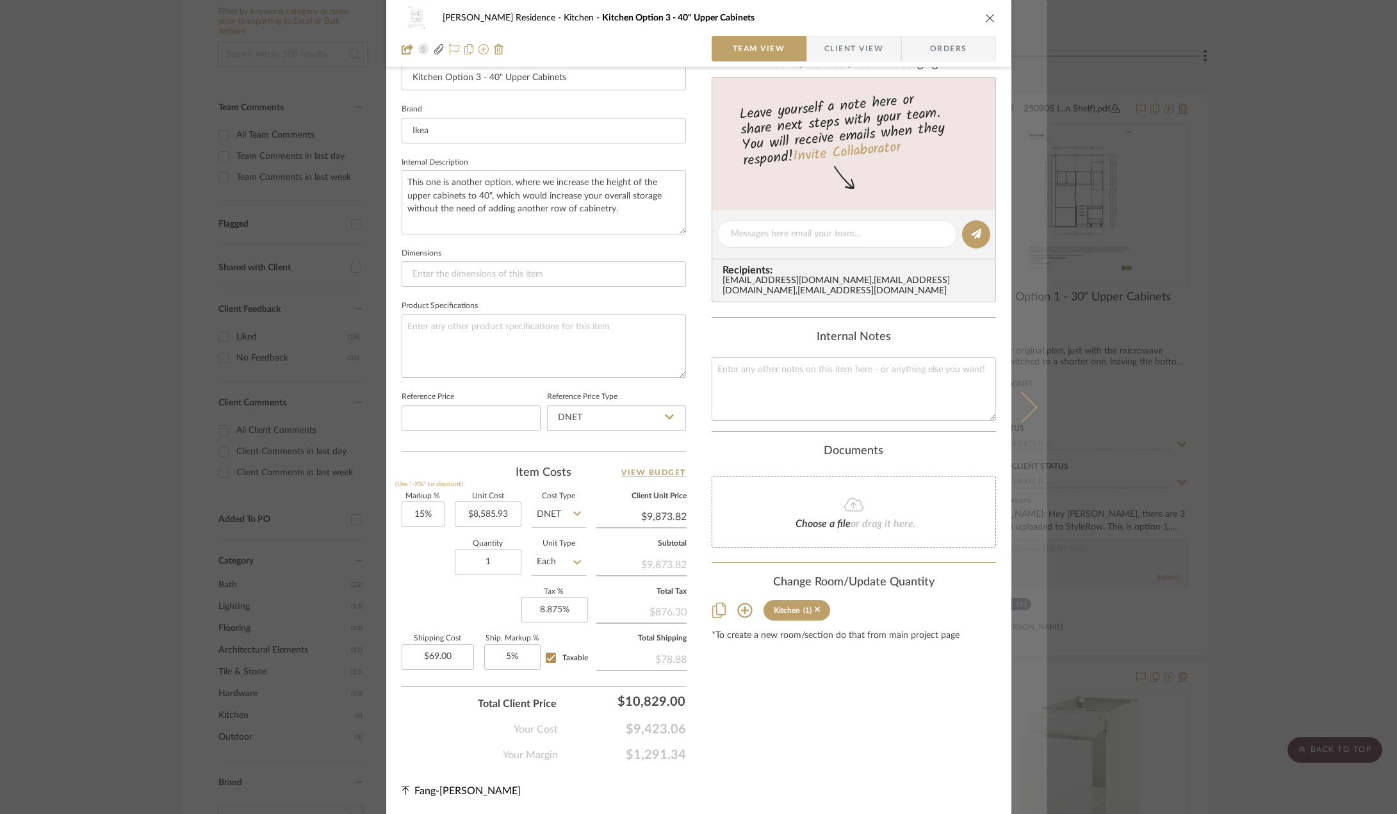
click at [1034, 398] on button at bounding box center [1029, 407] width 36 height 814
click at [1030, 401] on button at bounding box center [1029, 407] width 36 height 814
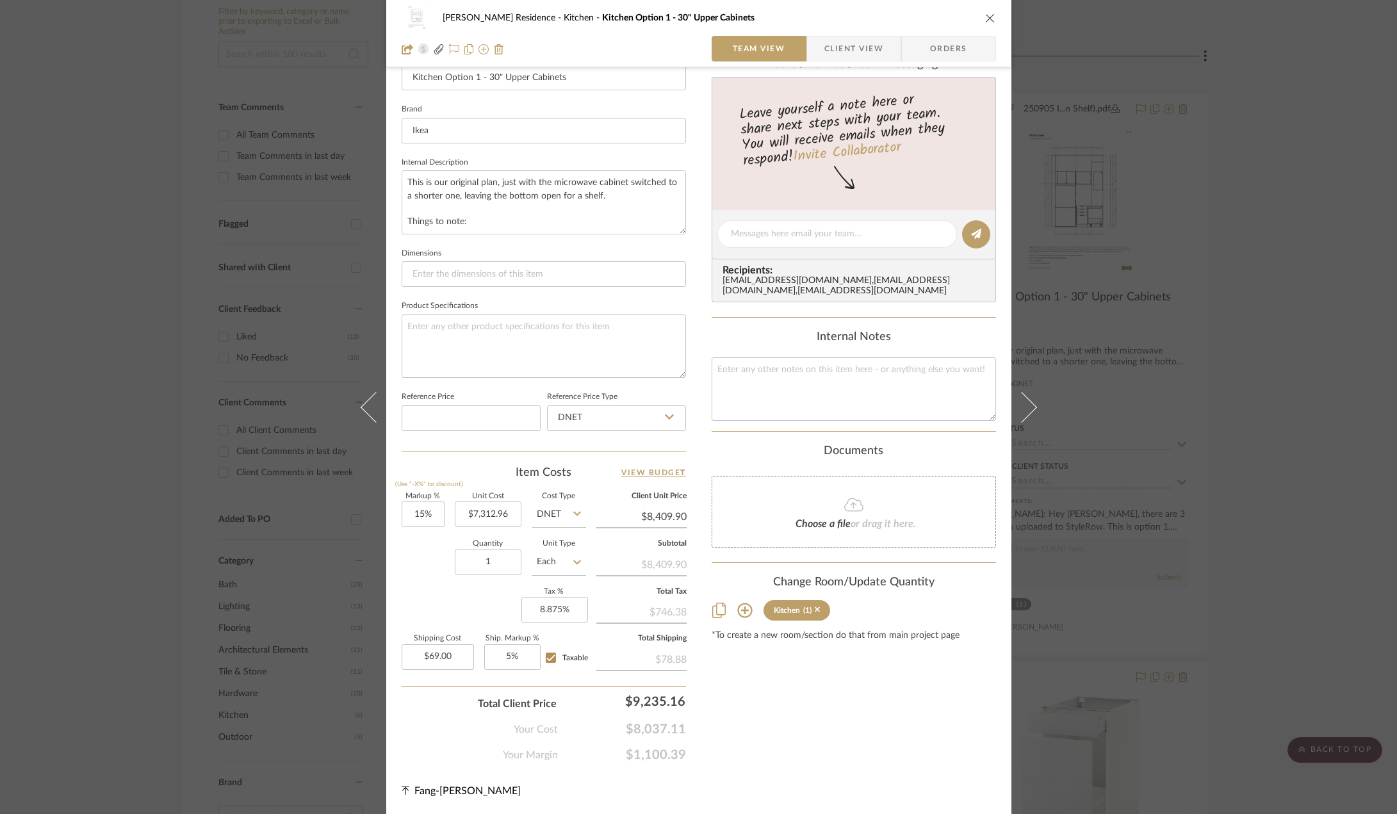
click at [1214, 423] on div "[PERSON_NAME] Residence Kitchen Kitchen Option 1 - 30" Upper Cabinets Team View…" at bounding box center [698, 407] width 1397 height 814
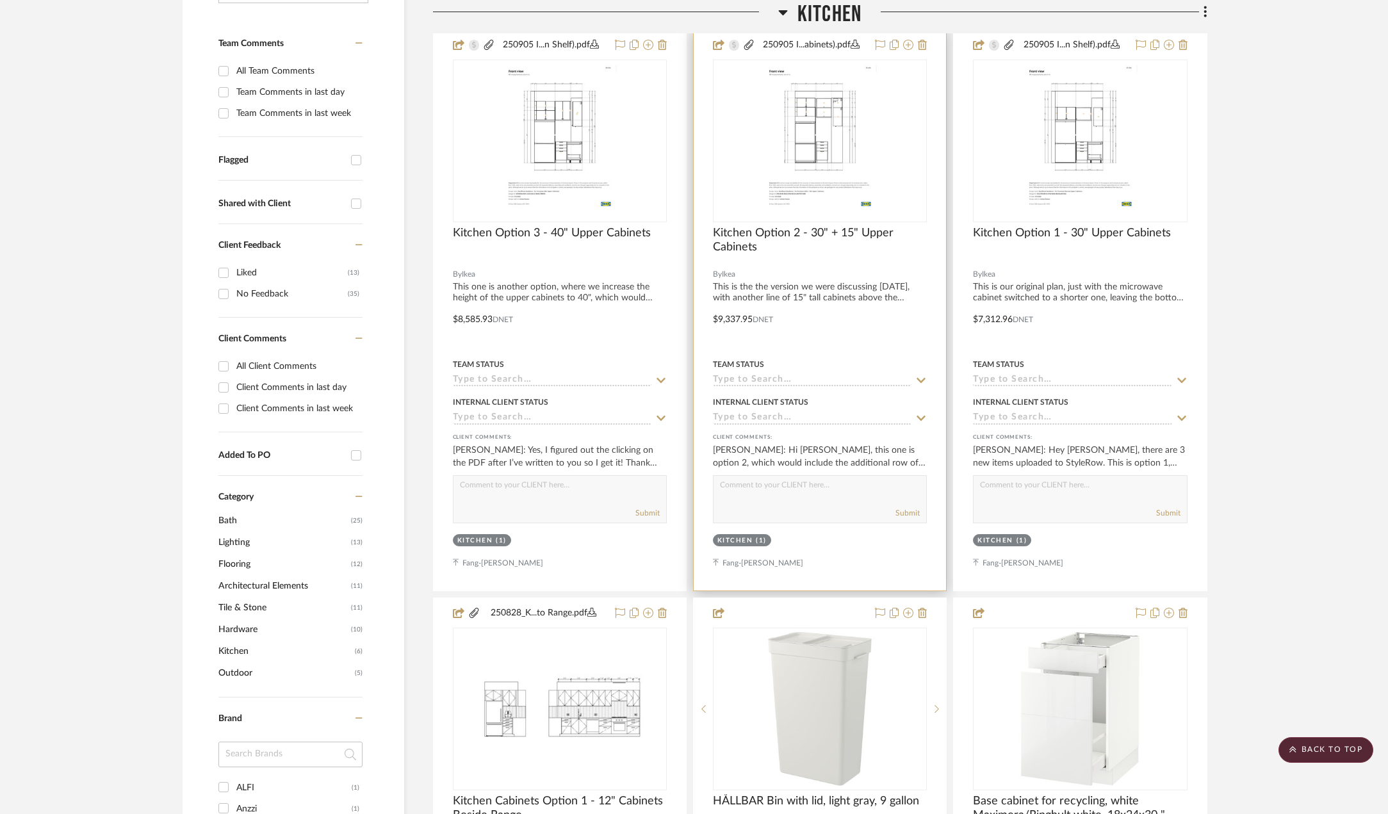
scroll to position [256, 0]
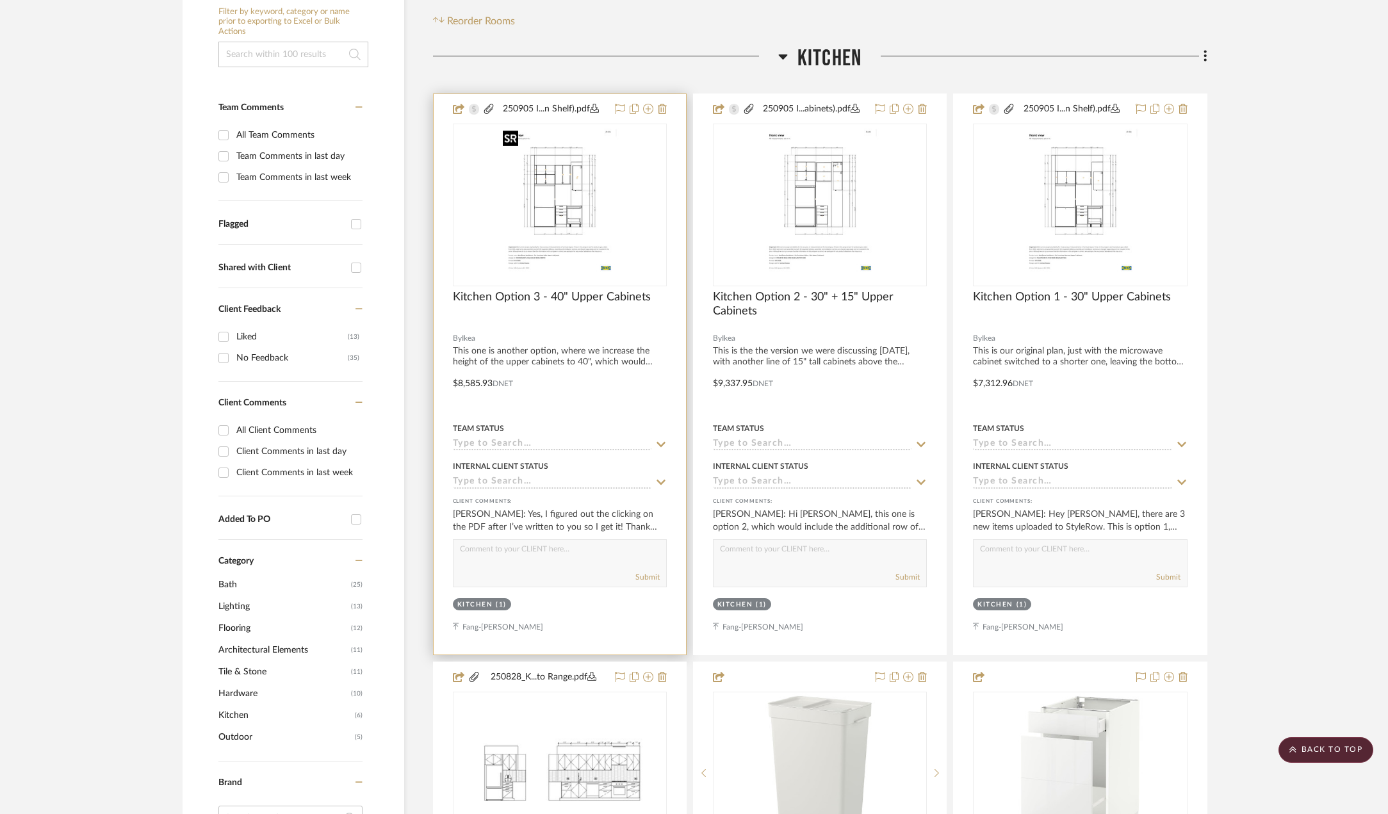
click at [553, 212] on img "0" at bounding box center [560, 205] width 124 height 160
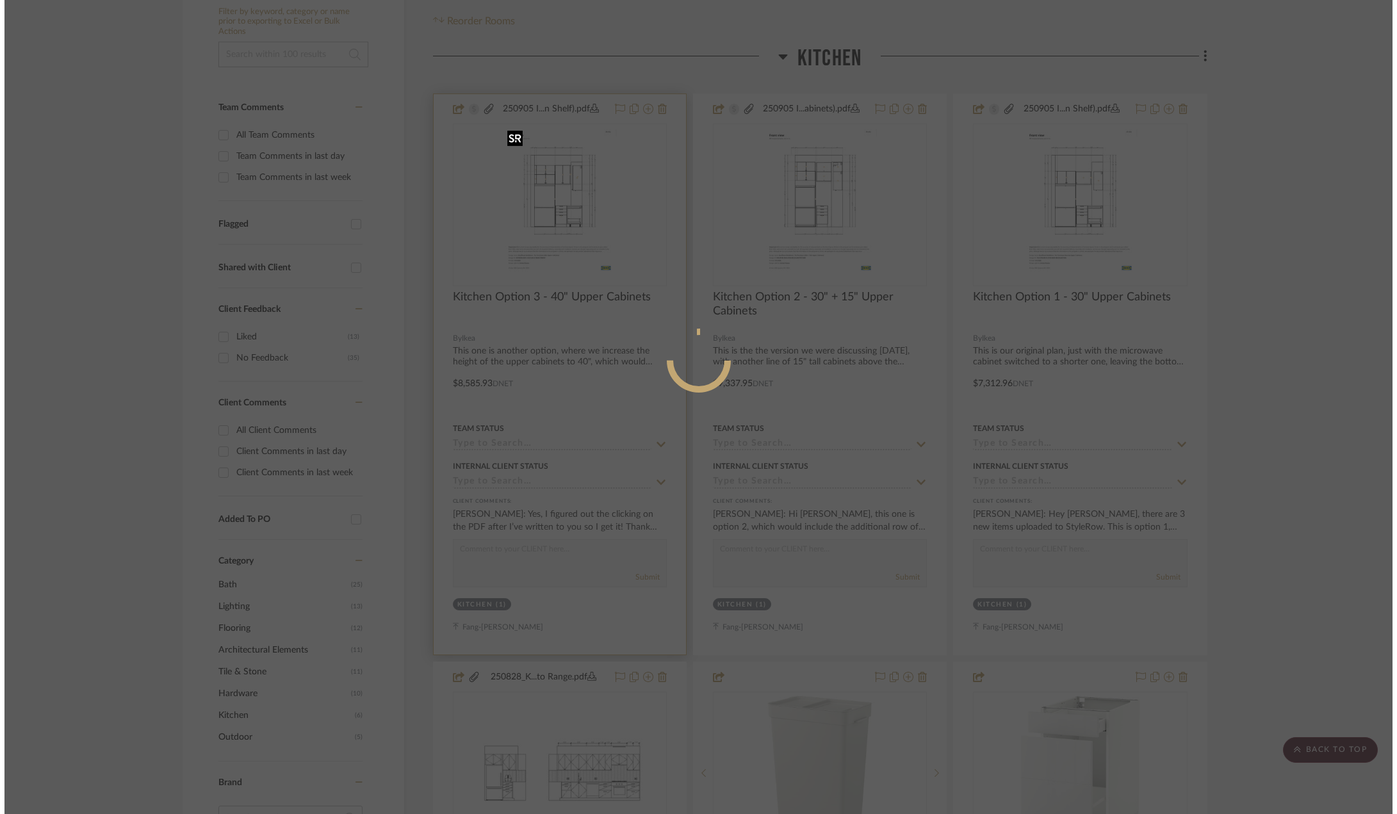
scroll to position [0, 0]
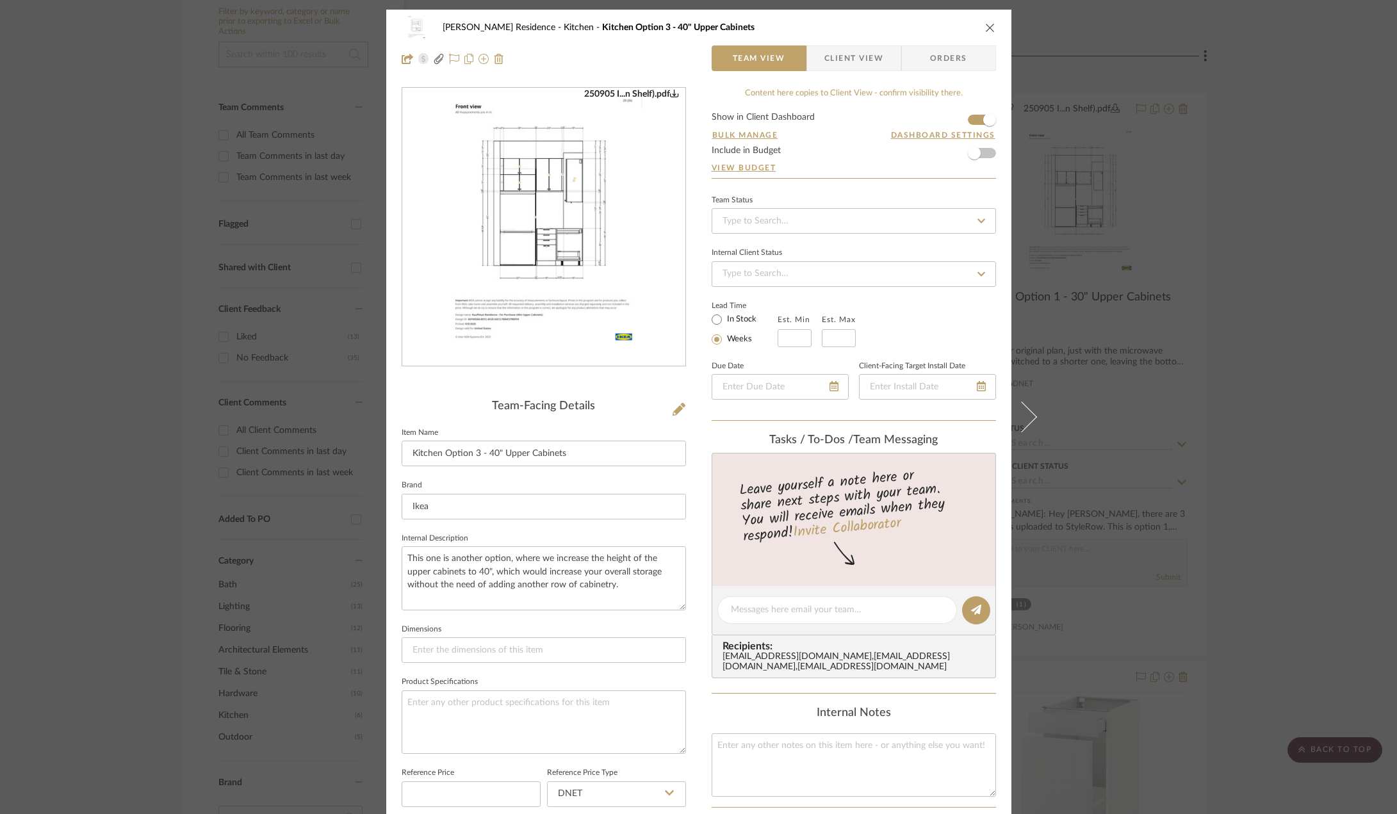
click at [864, 60] on span "Client View" at bounding box center [853, 58] width 59 height 26
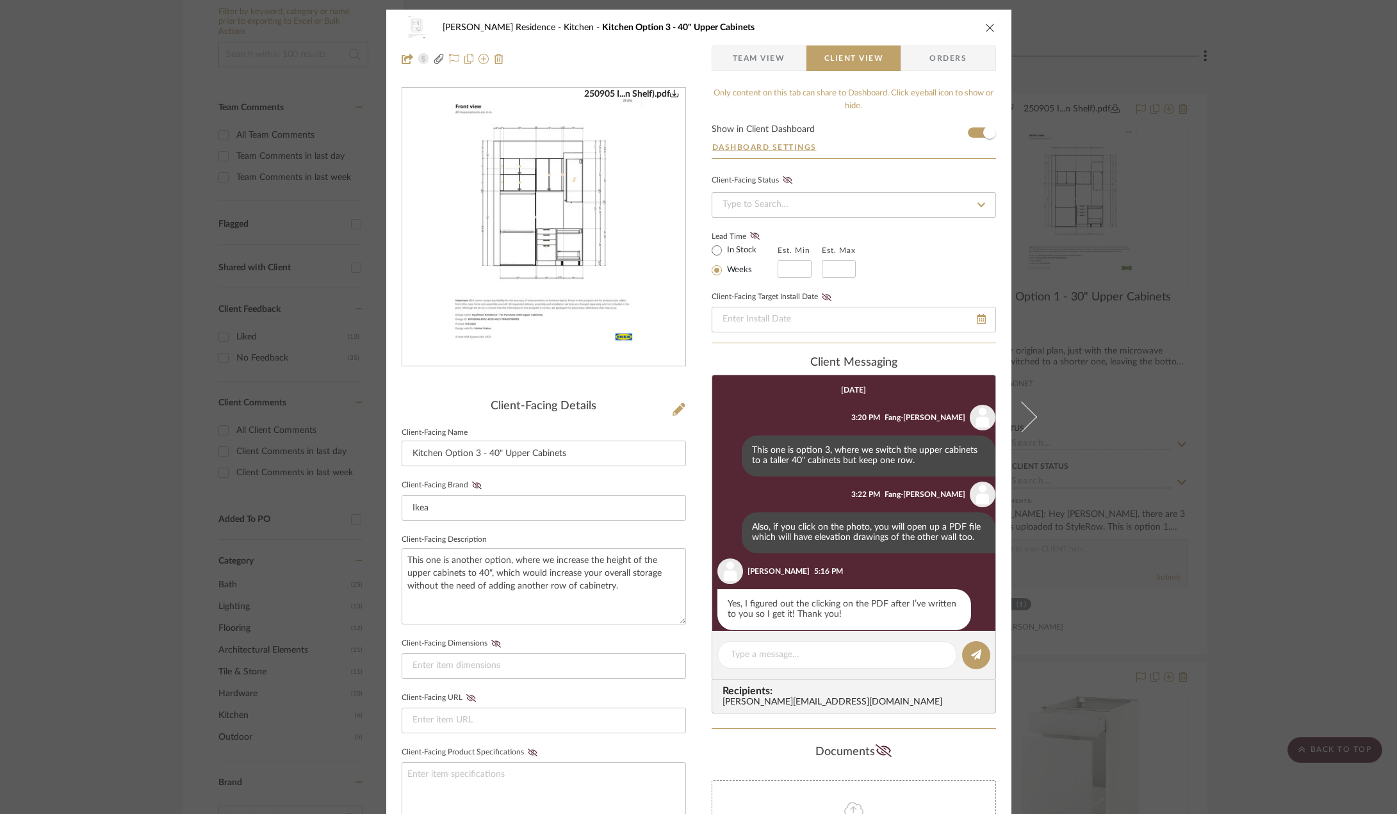
scroll to position [15, 0]
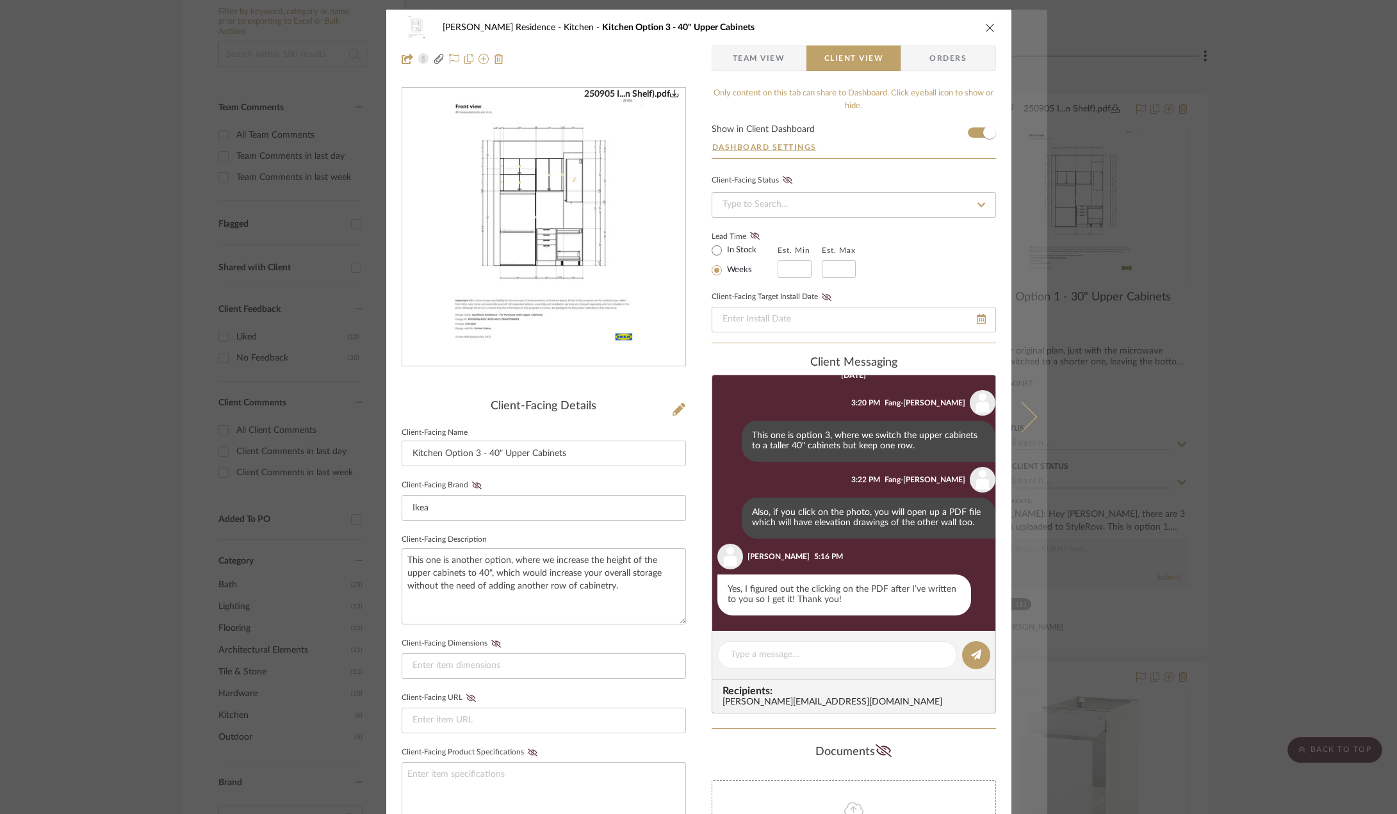
click at [1020, 405] on icon at bounding box center [1020, 416] width 31 height 31
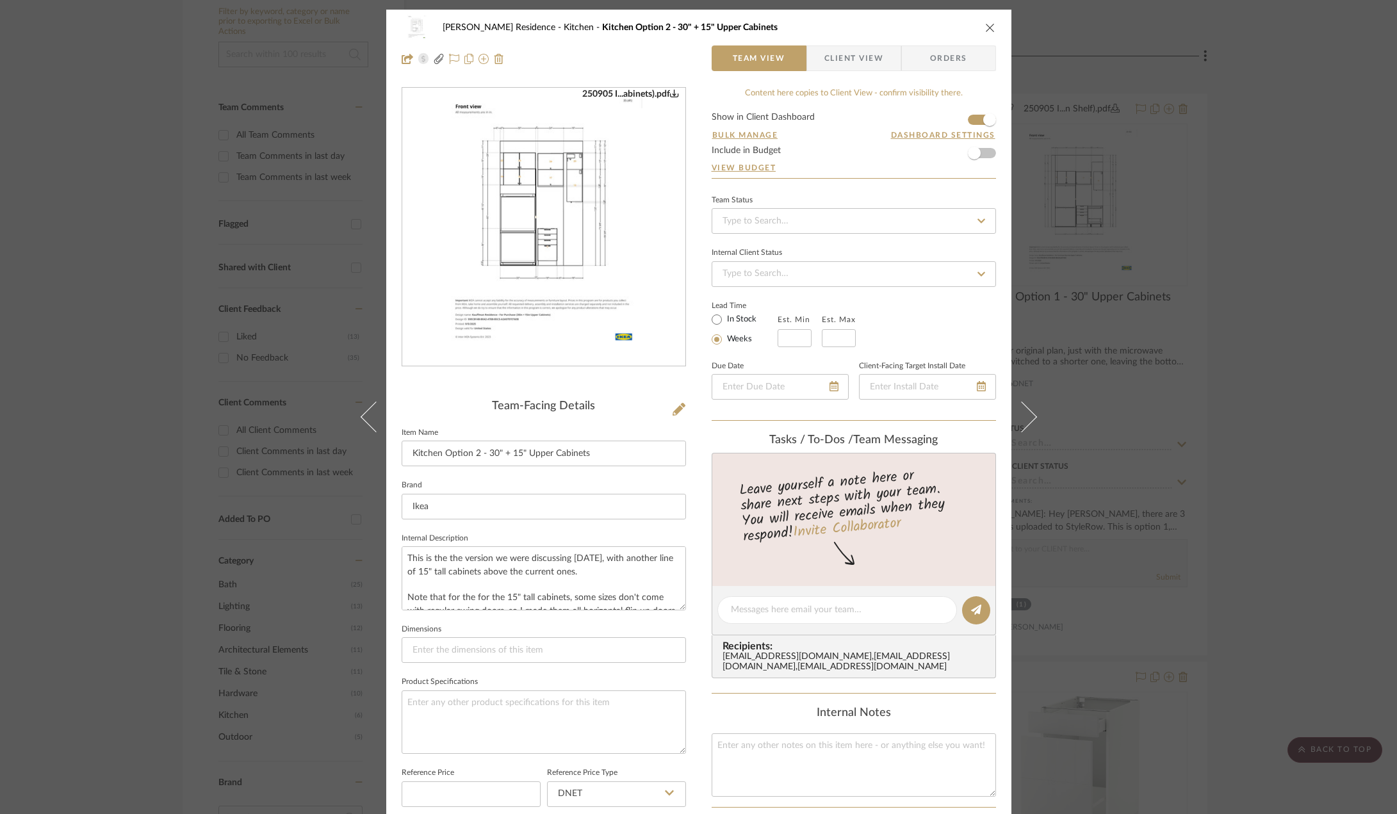
click at [1020, 405] on icon at bounding box center [1020, 416] width 31 height 31
click at [1125, 392] on div "[PERSON_NAME] Residence Kitchen Kitchen Option 1 - 30" Upper Cabinets Team View…" at bounding box center [698, 407] width 1397 height 814
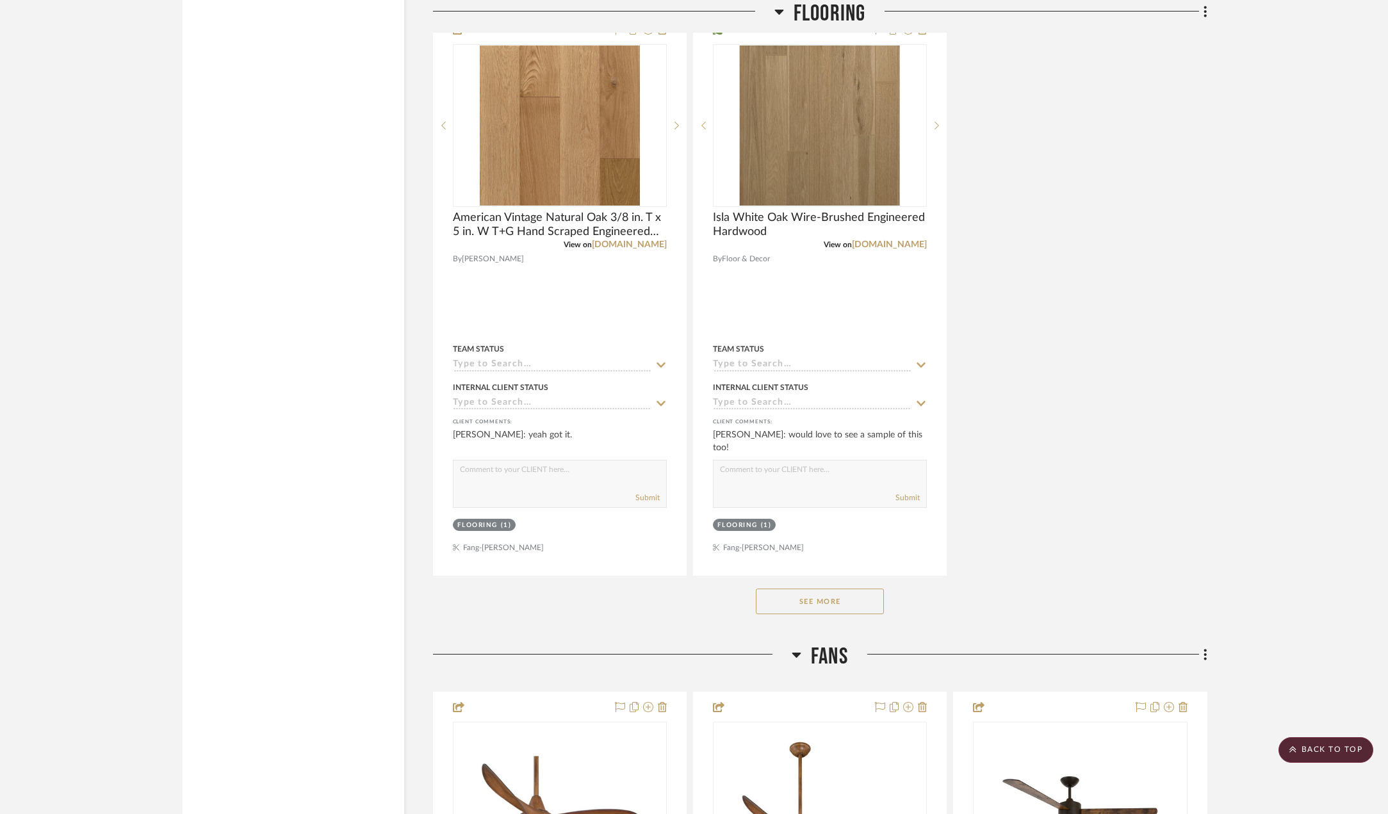
scroll to position [8838, 0]
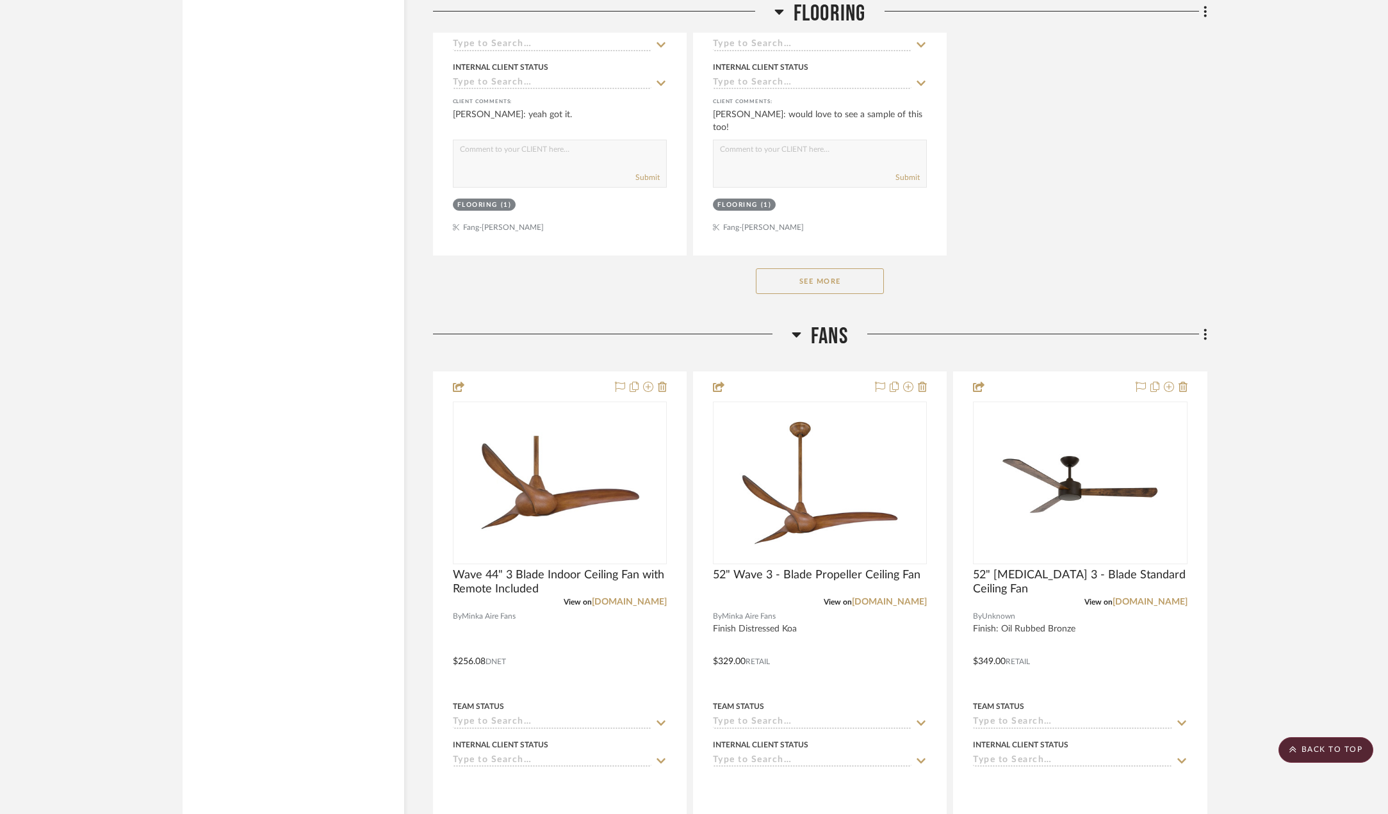
click at [817, 282] on button "See More" at bounding box center [820, 281] width 128 height 26
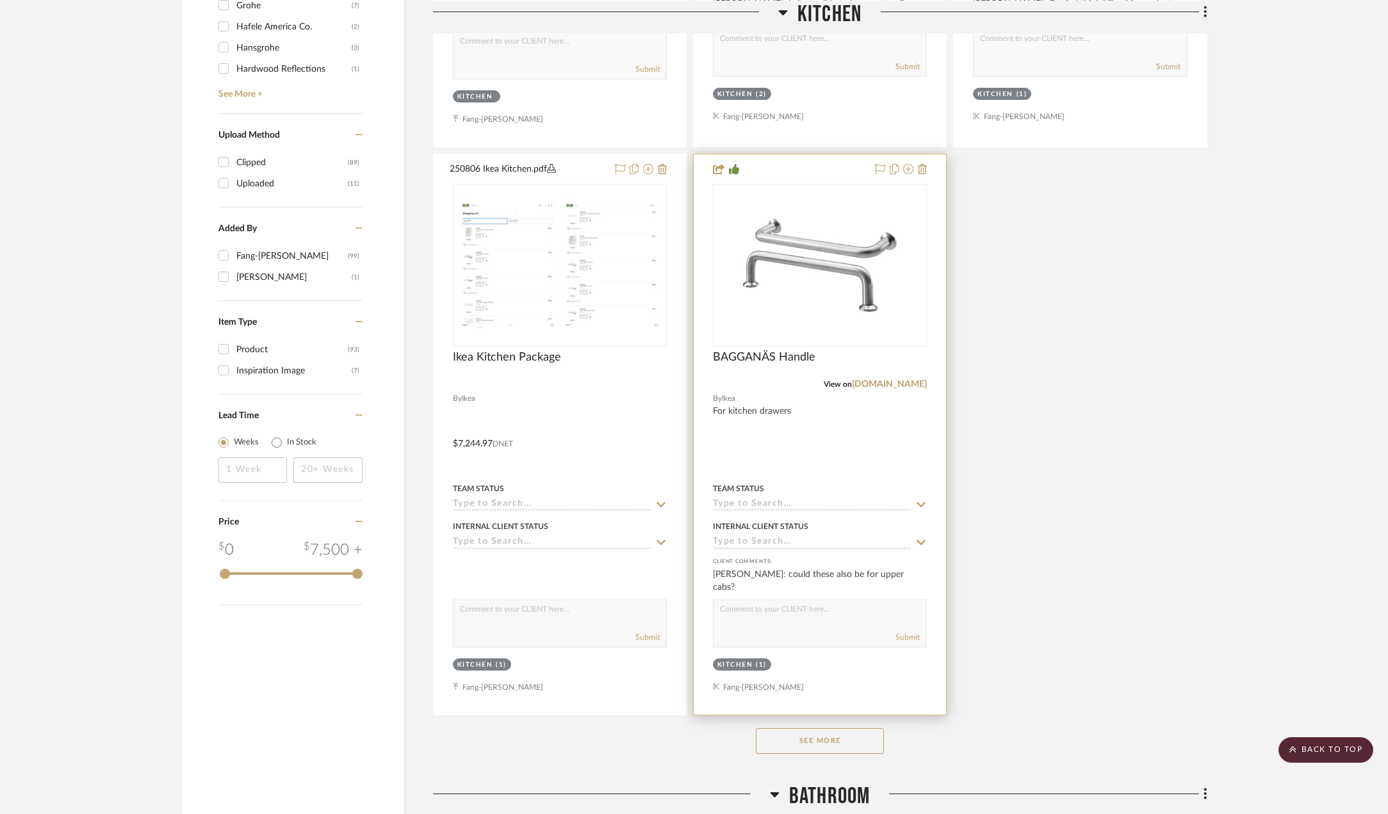
scroll to position [1473, 0]
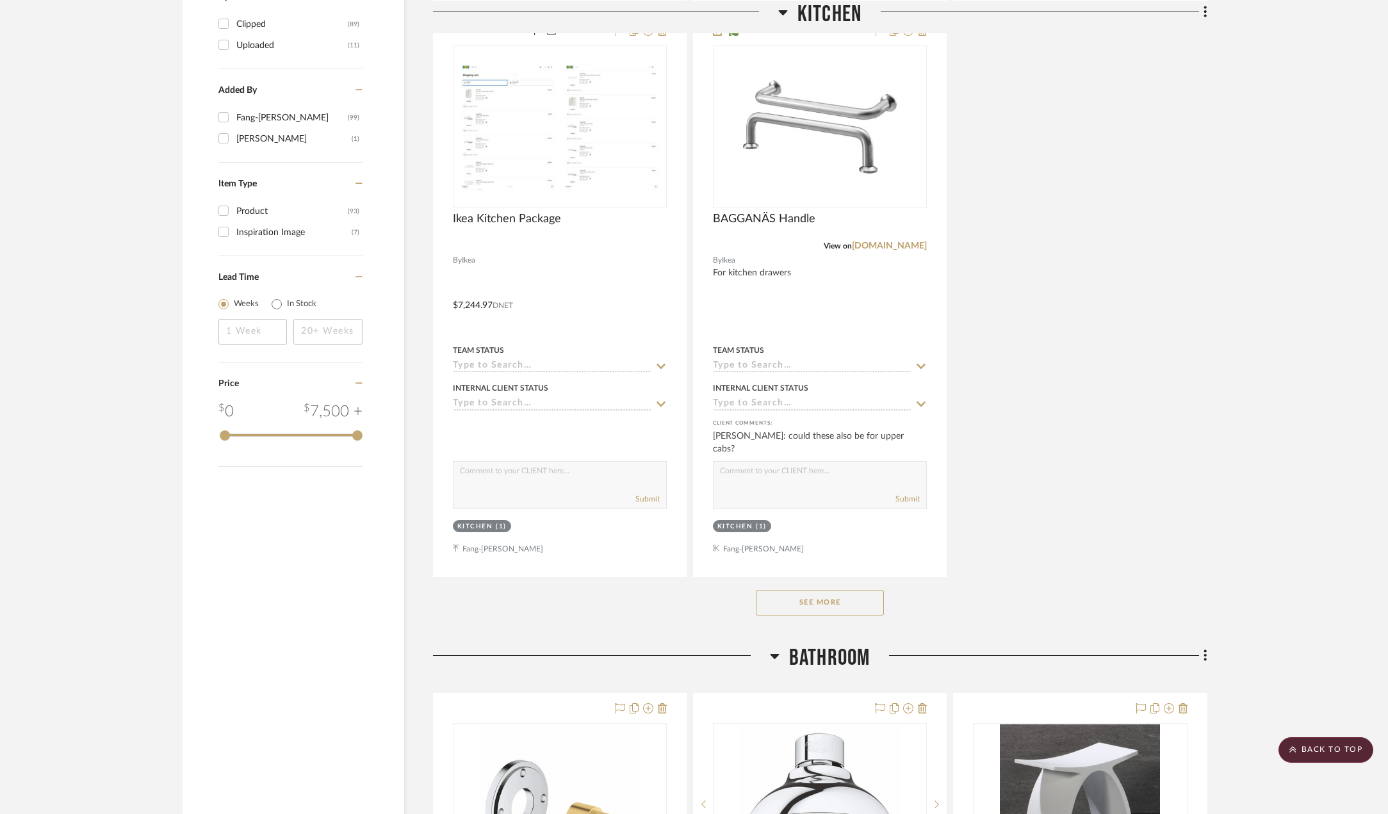
click at [840, 599] on button "See More" at bounding box center [820, 603] width 128 height 26
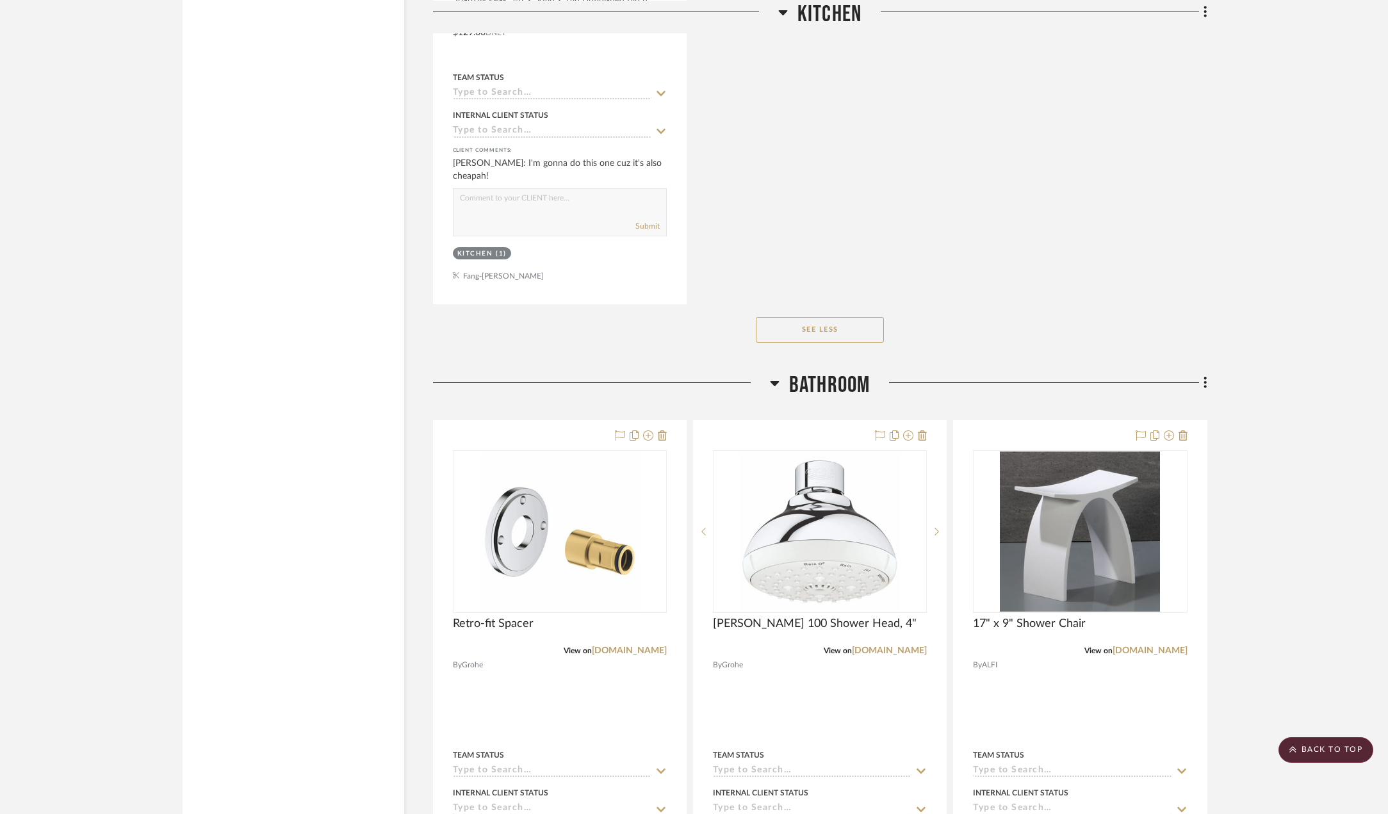
scroll to position [2498, 0]
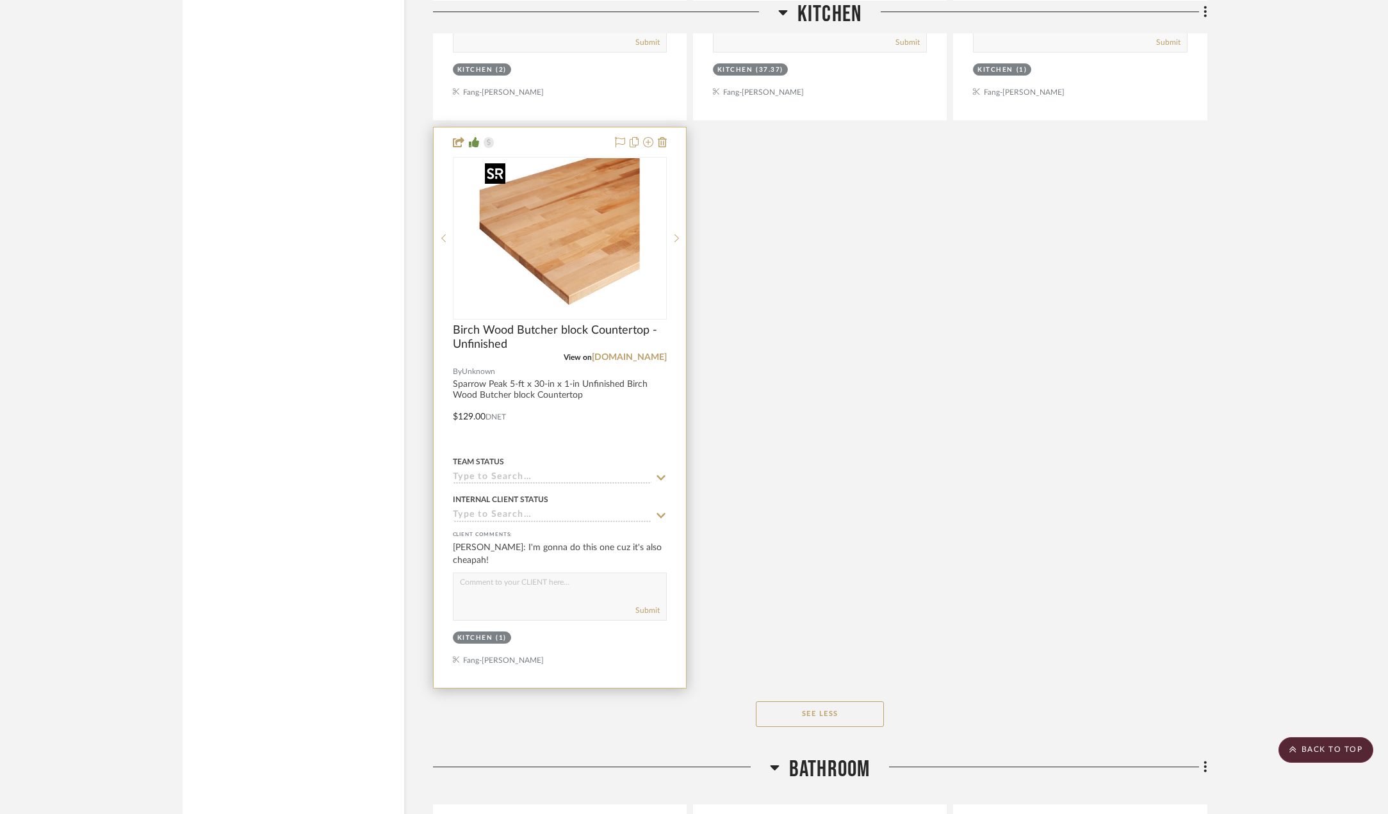
click at [0, 0] on img at bounding box center [0, 0] width 0 height 0
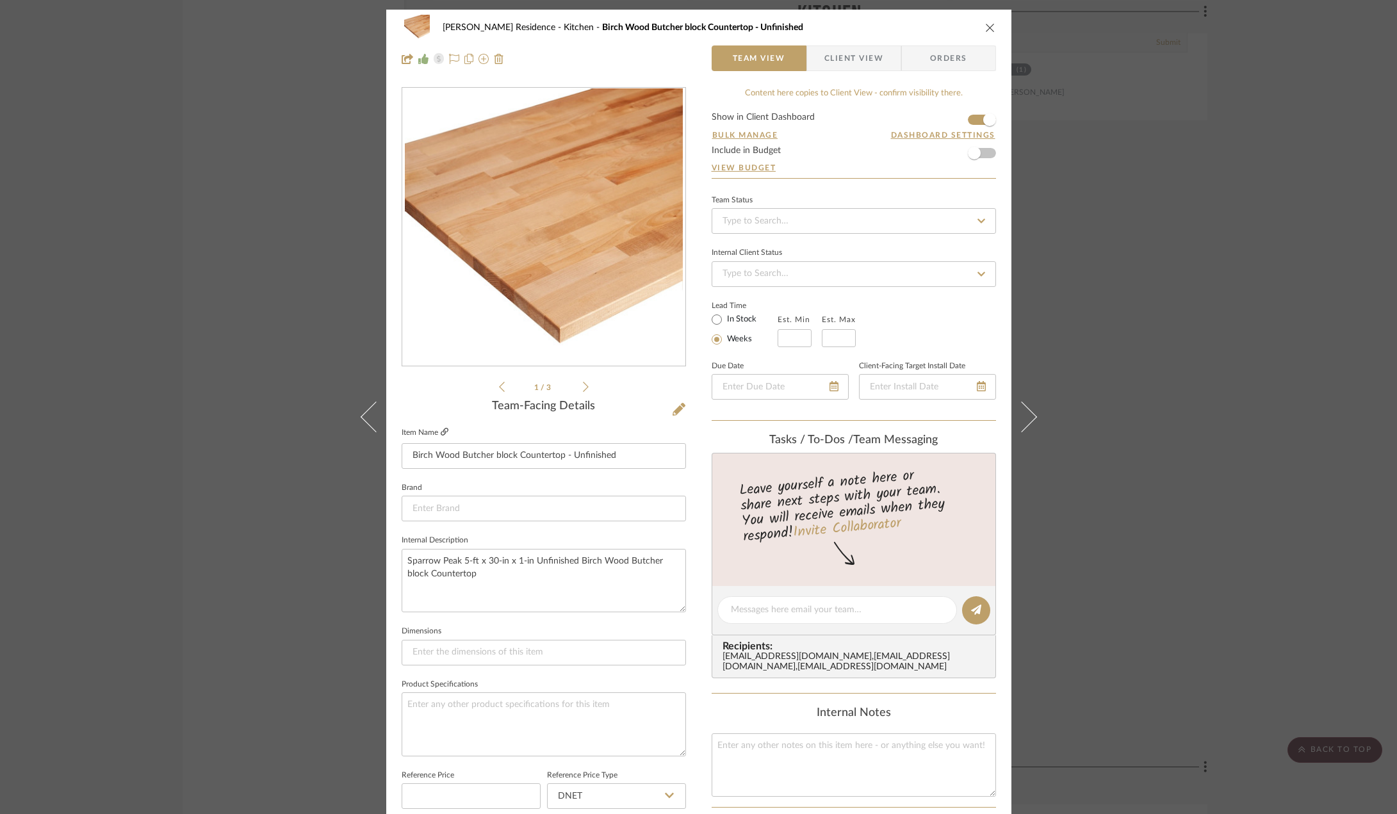
click at [441, 430] on icon at bounding box center [445, 432] width 8 height 8
